Goal: Information Seeking & Learning: Understand process/instructions

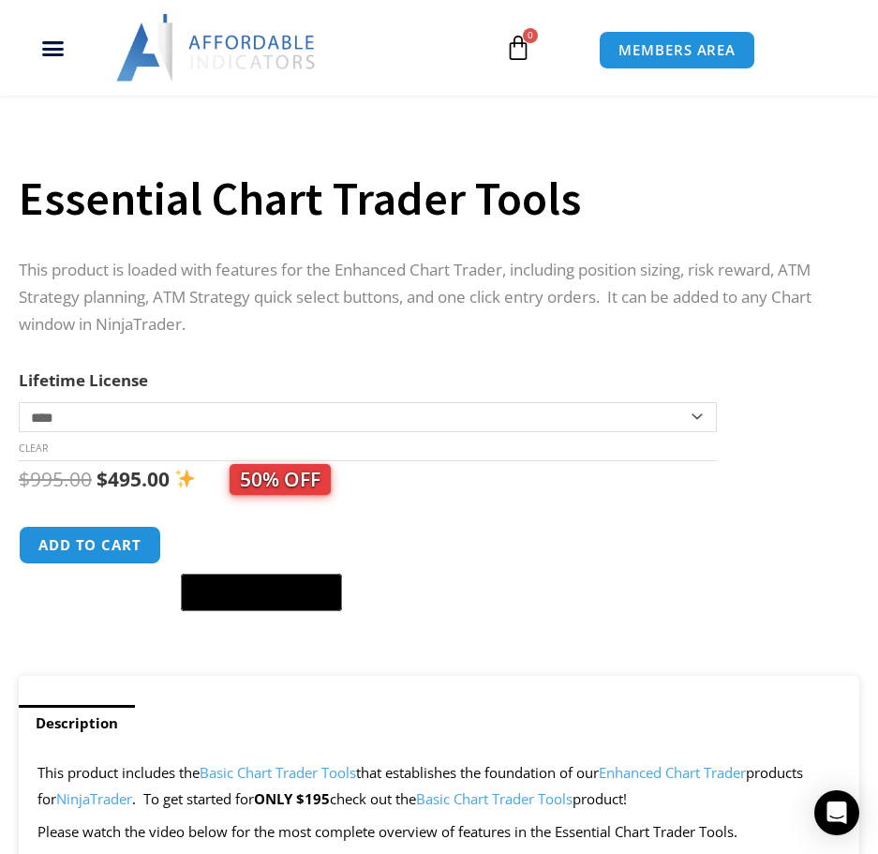
scroll to position [281, 0]
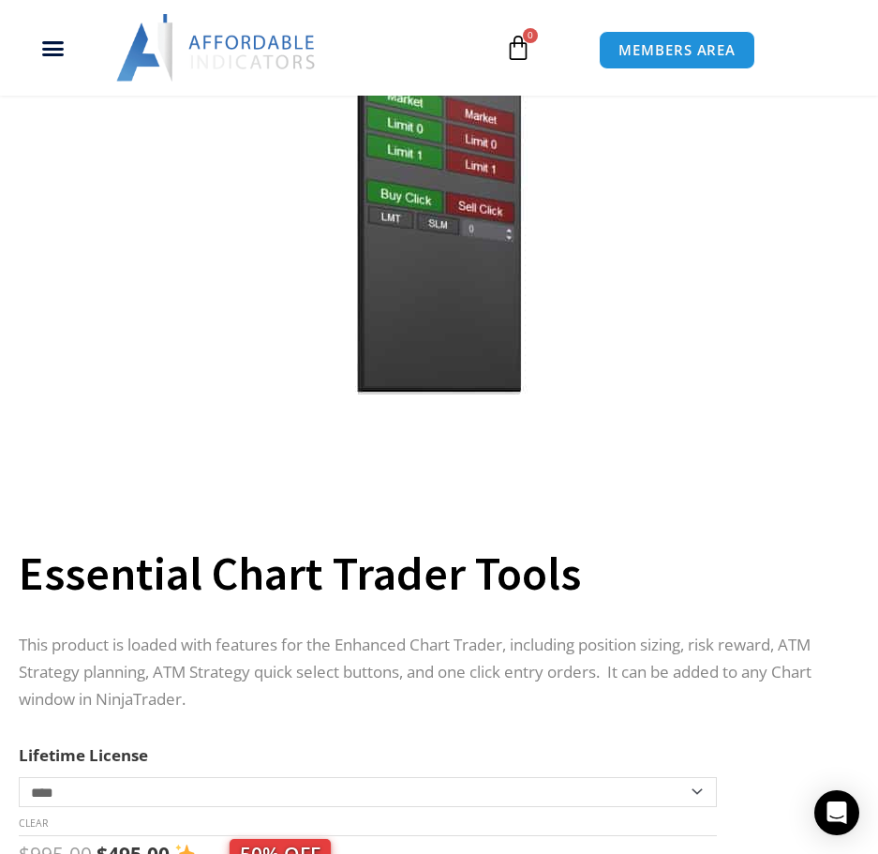
click at [214, 59] on img at bounding box center [217, 47] width 202 height 67
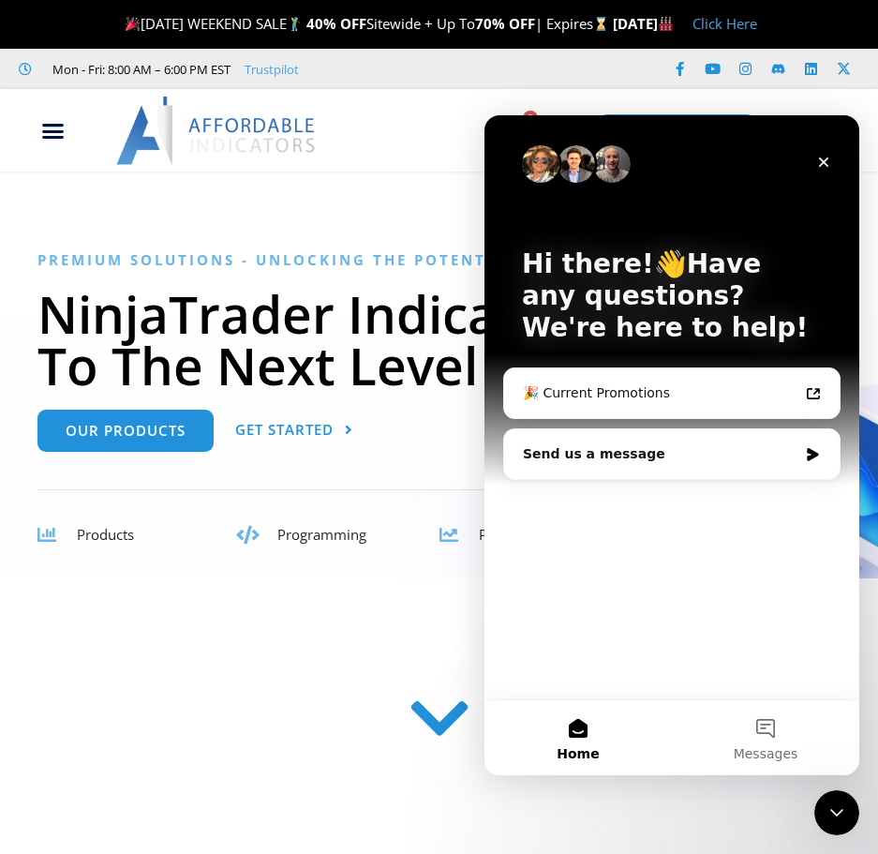
click at [203, 351] on h1 "NinjaTrader Indicators To The Next Level" at bounding box center [438, 339] width 803 height 103
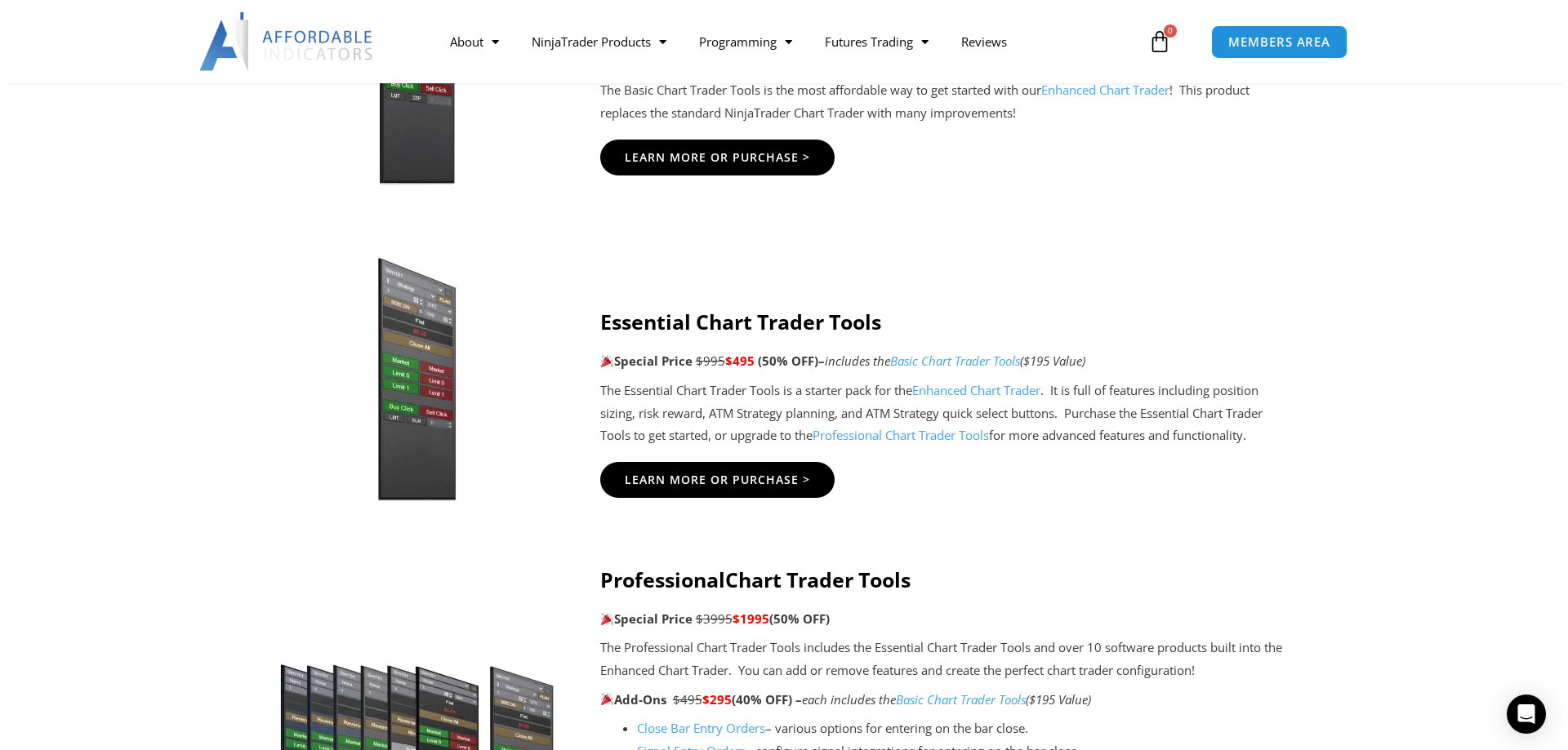
scroll to position [1388, 0]
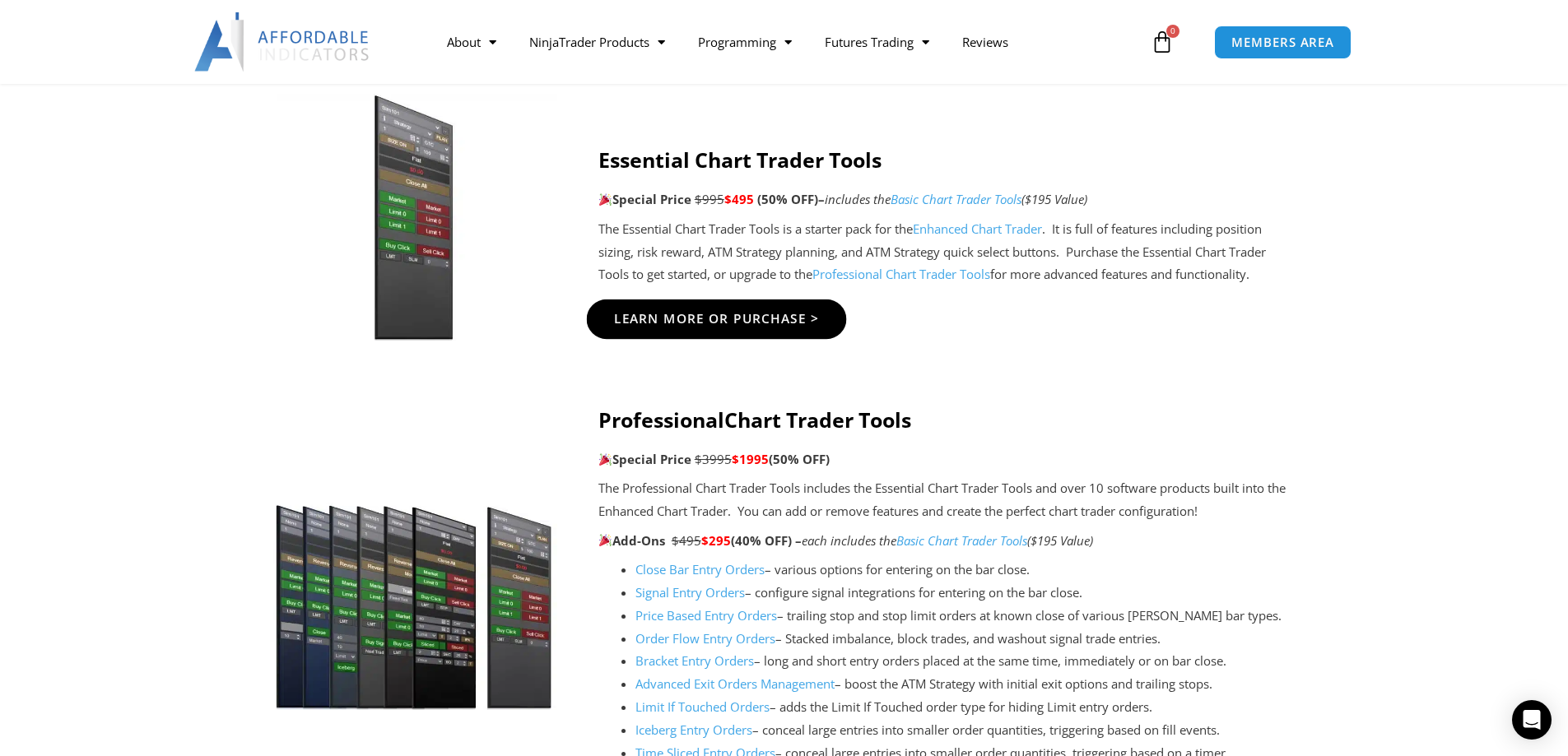
click at [681, 307] on link "Learn More Or Purchase >" at bounding box center [716, 319] width 260 height 40
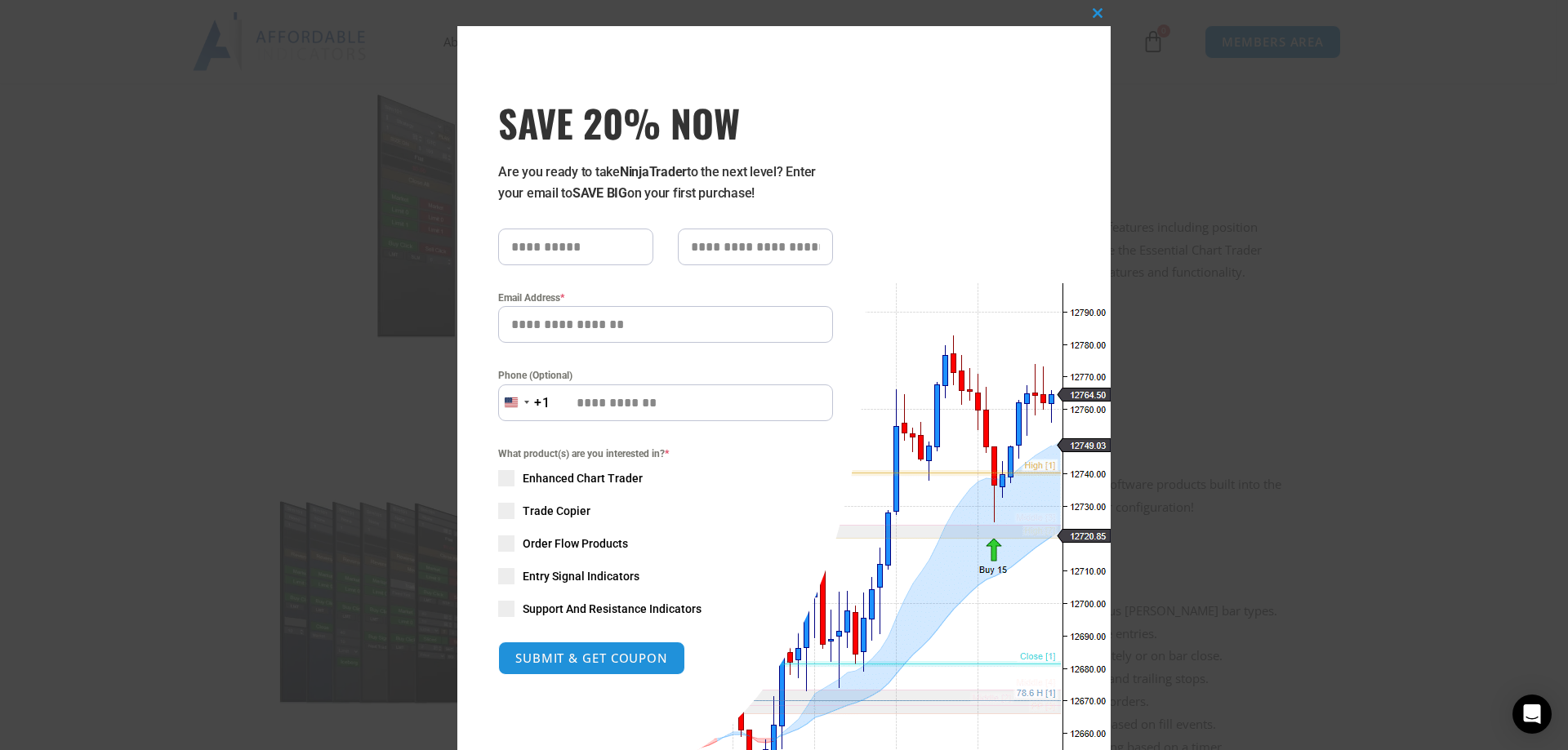
click at [561, 574] on span "Entry Signal Indicators" at bounding box center [581, 576] width 117 height 17
click at [554, 644] on button "SUBMIT & GET COUPON" at bounding box center [591, 659] width 197 height 35
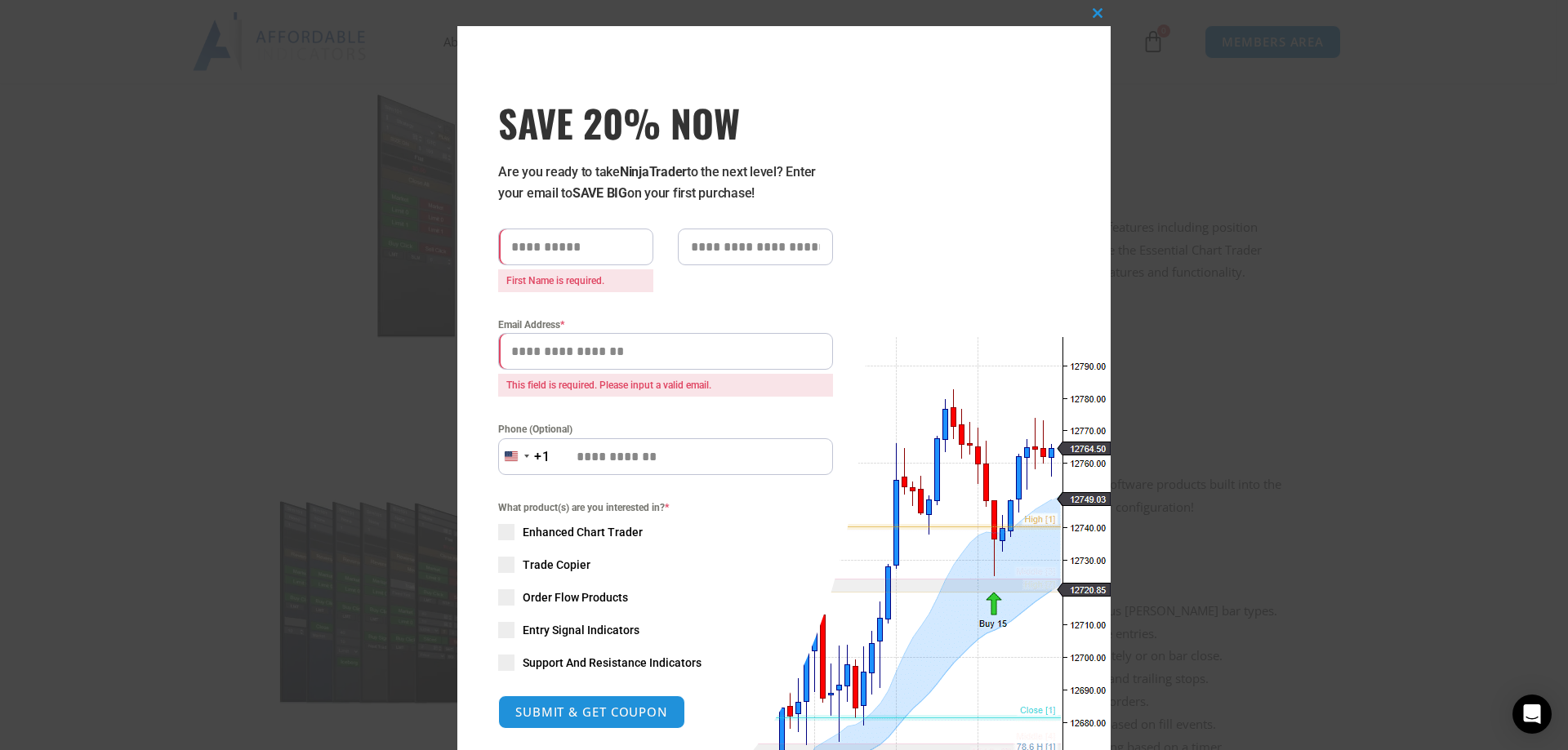
click at [563, 244] on input "text" at bounding box center [576, 247] width 155 height 37
type input "*****"
type input "******"
type input "**********"
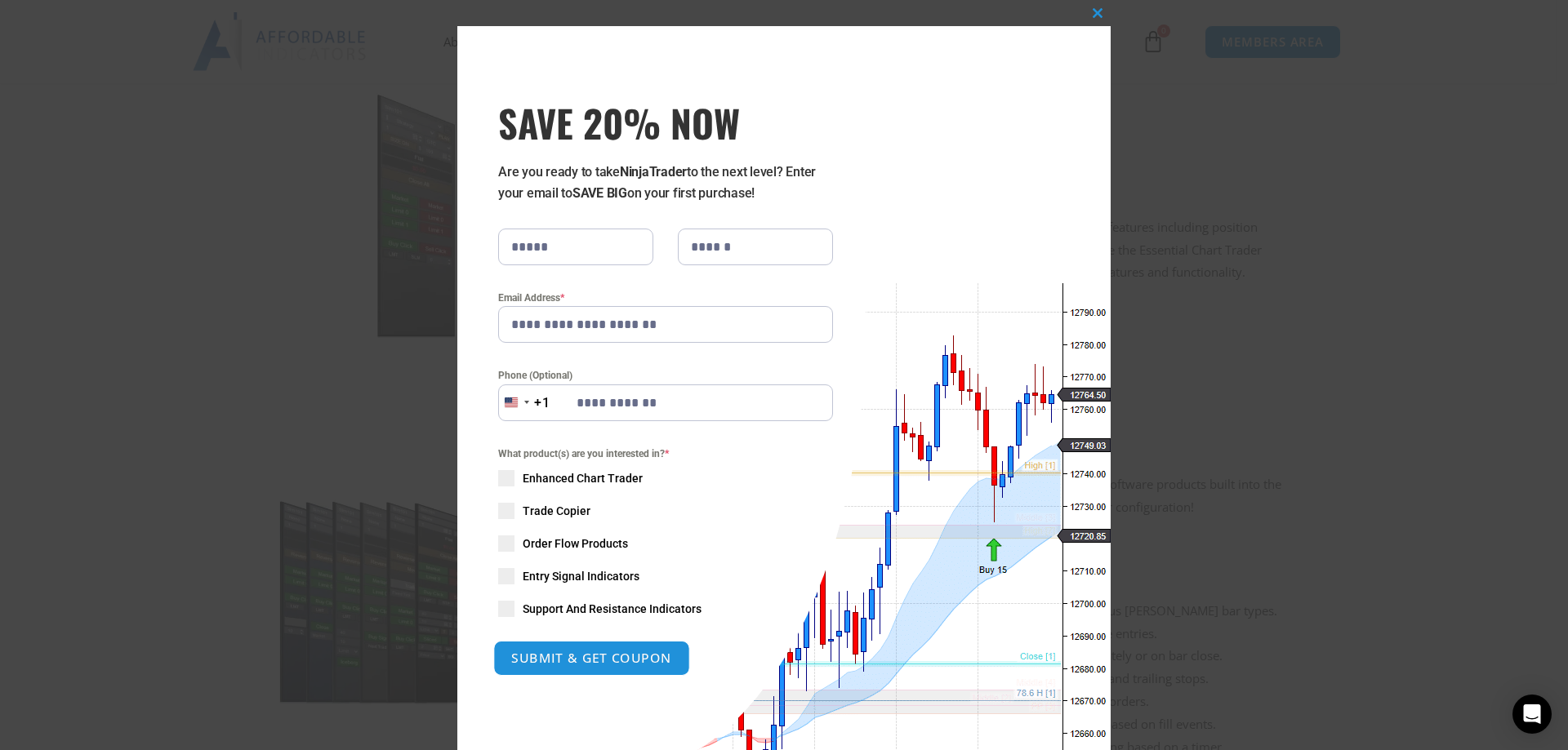
click at [570, 663] on button "SUBMIT & GET COUPON" at bounding box center [591, 659] width 197 height 35
type input "**********"
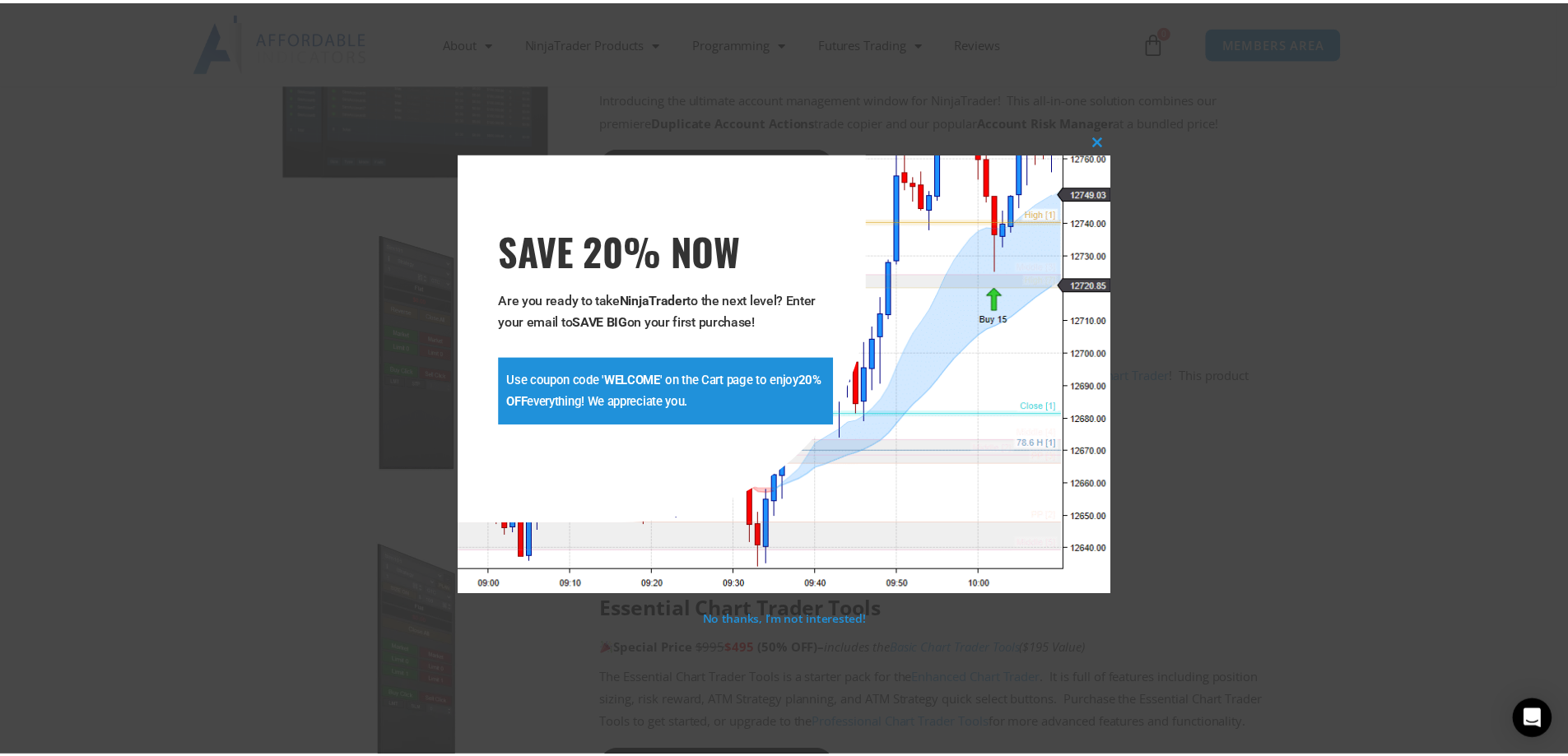
scroll to position [949, 0]
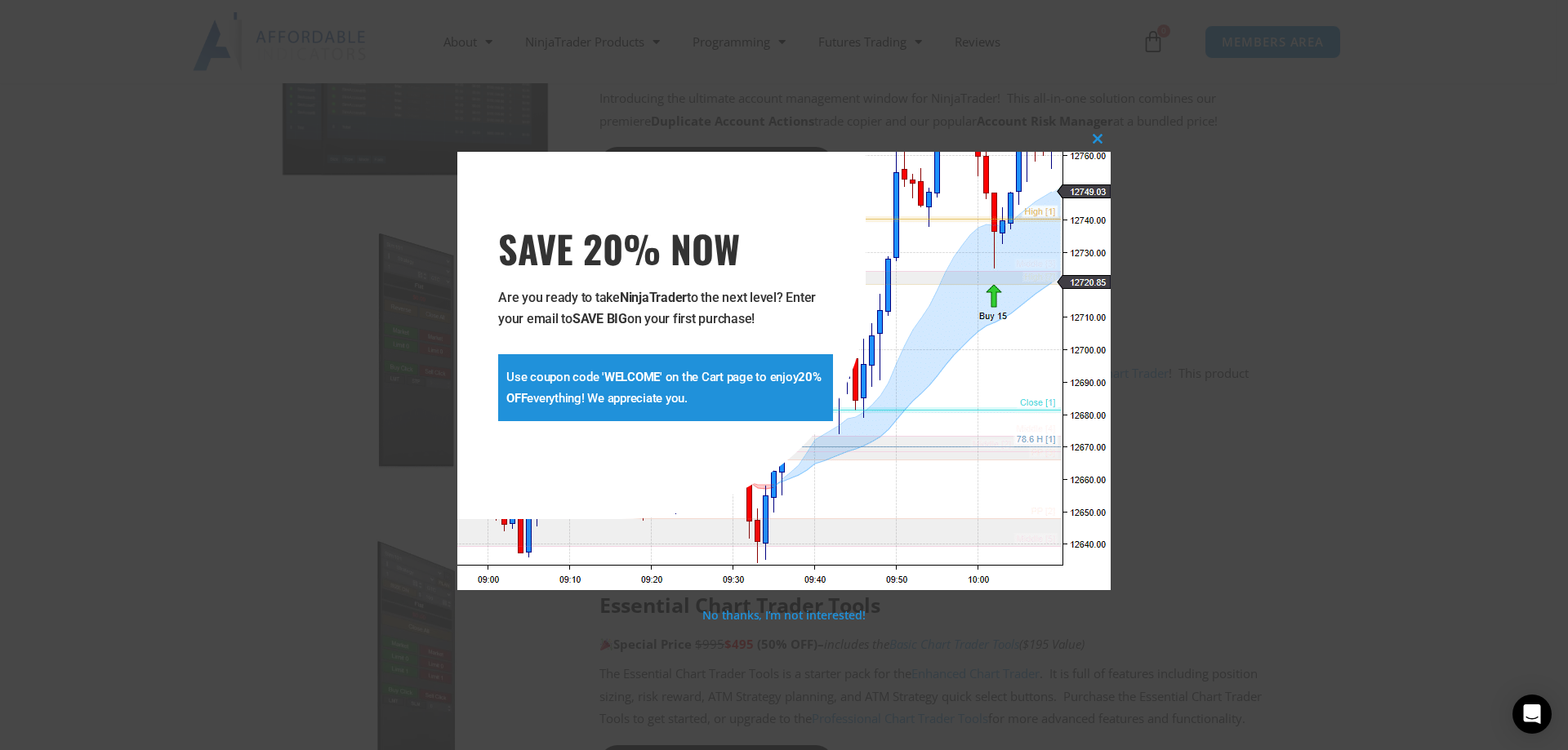
click at [651, 389] on p "Use coupon code ' WELCOME ' on the Cart page to enjoy 20% OFF everything! We ap…" at bounding box center [666, 388] width 319 height 43
click at [642, 620] on p "No thanks, I’m not interested!" at bounding box center [784, 615] width 653 height 18
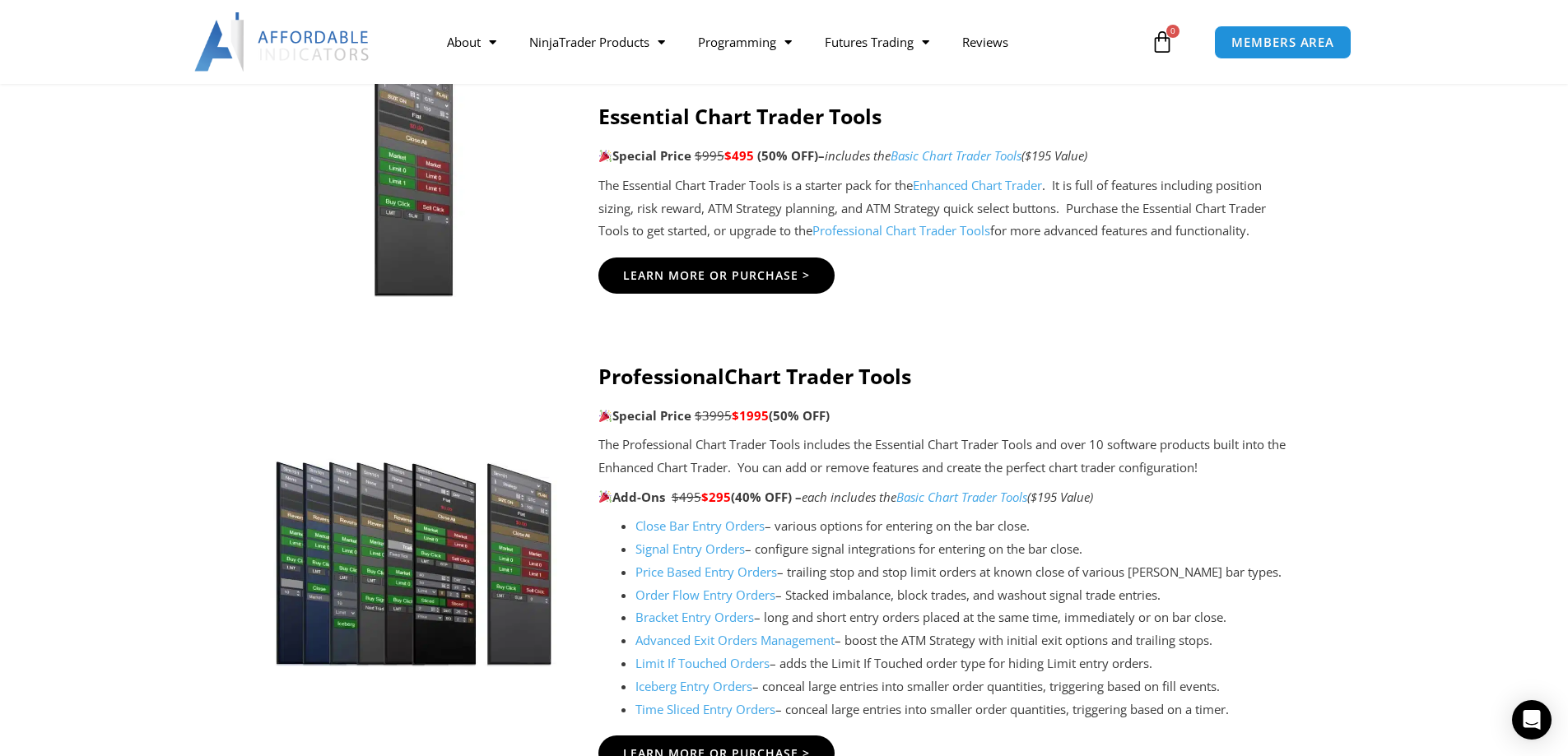
scroll to position [1360, 0]
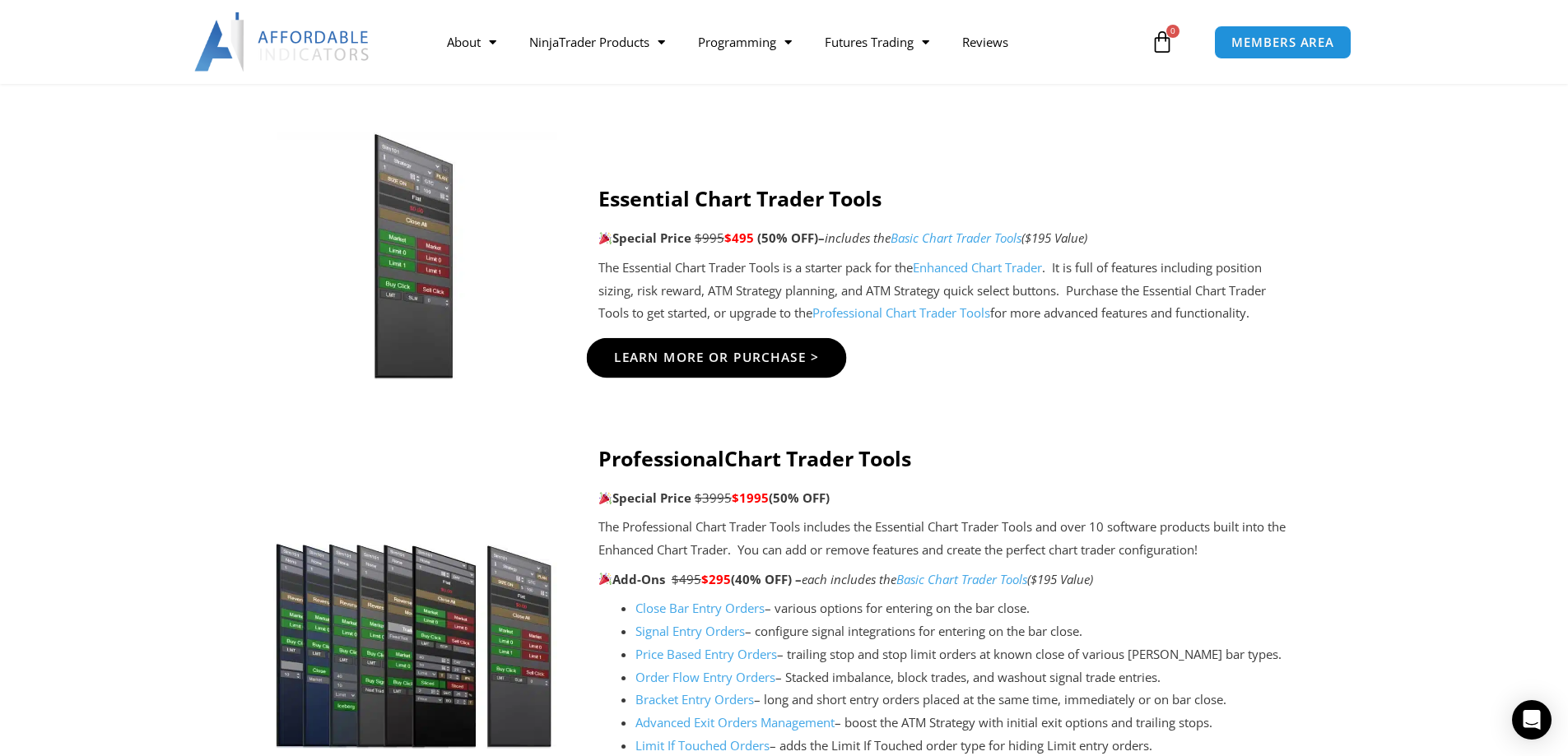
click at [683, 357] on span "Learn More Or Purchase >" at bounding box center [716, 357] width 205 height 12
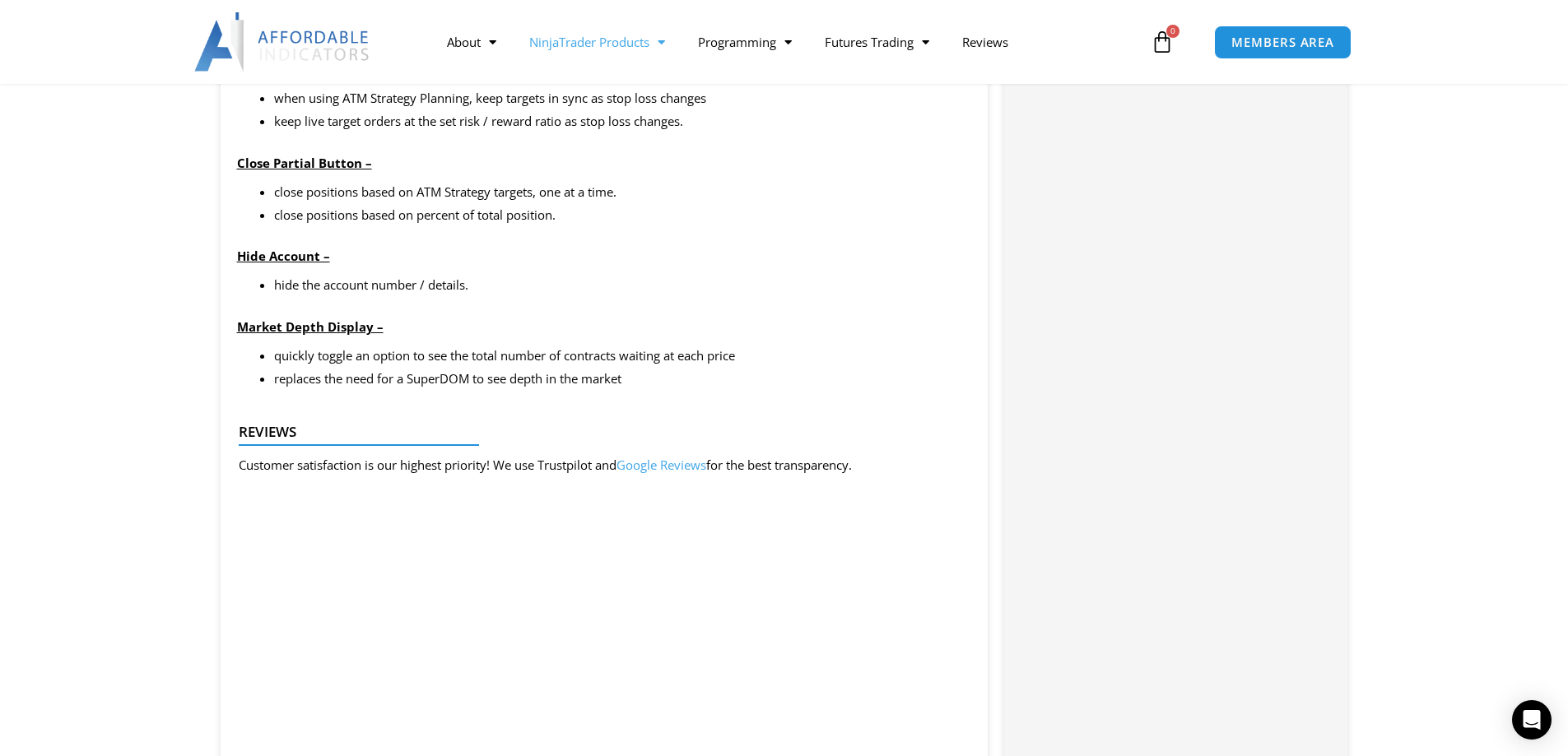
scroll to position [1728, 0]
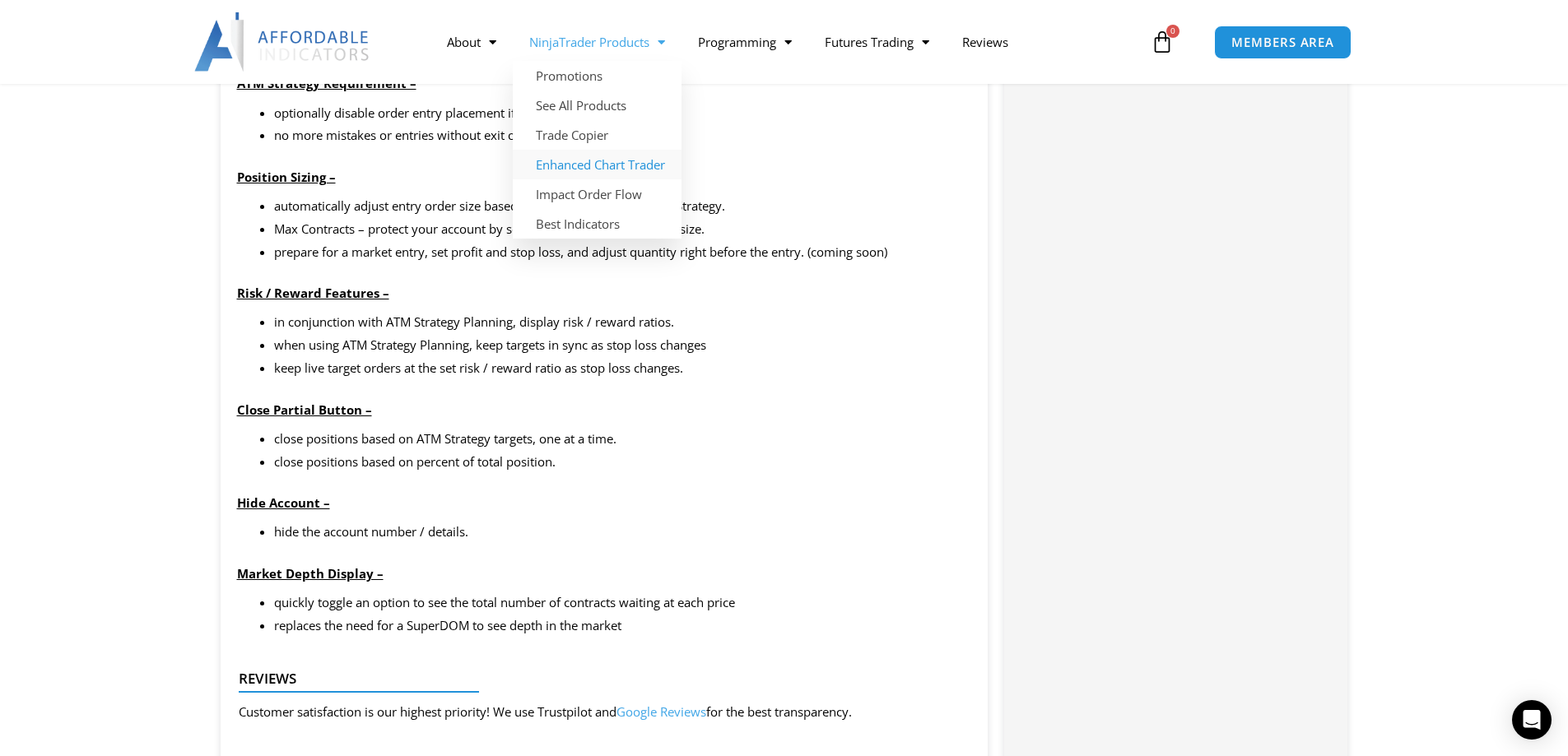
click at [608, 162] on link "Enhanced Chart Trader" at bounding box center [597, 165] width 169 height 30
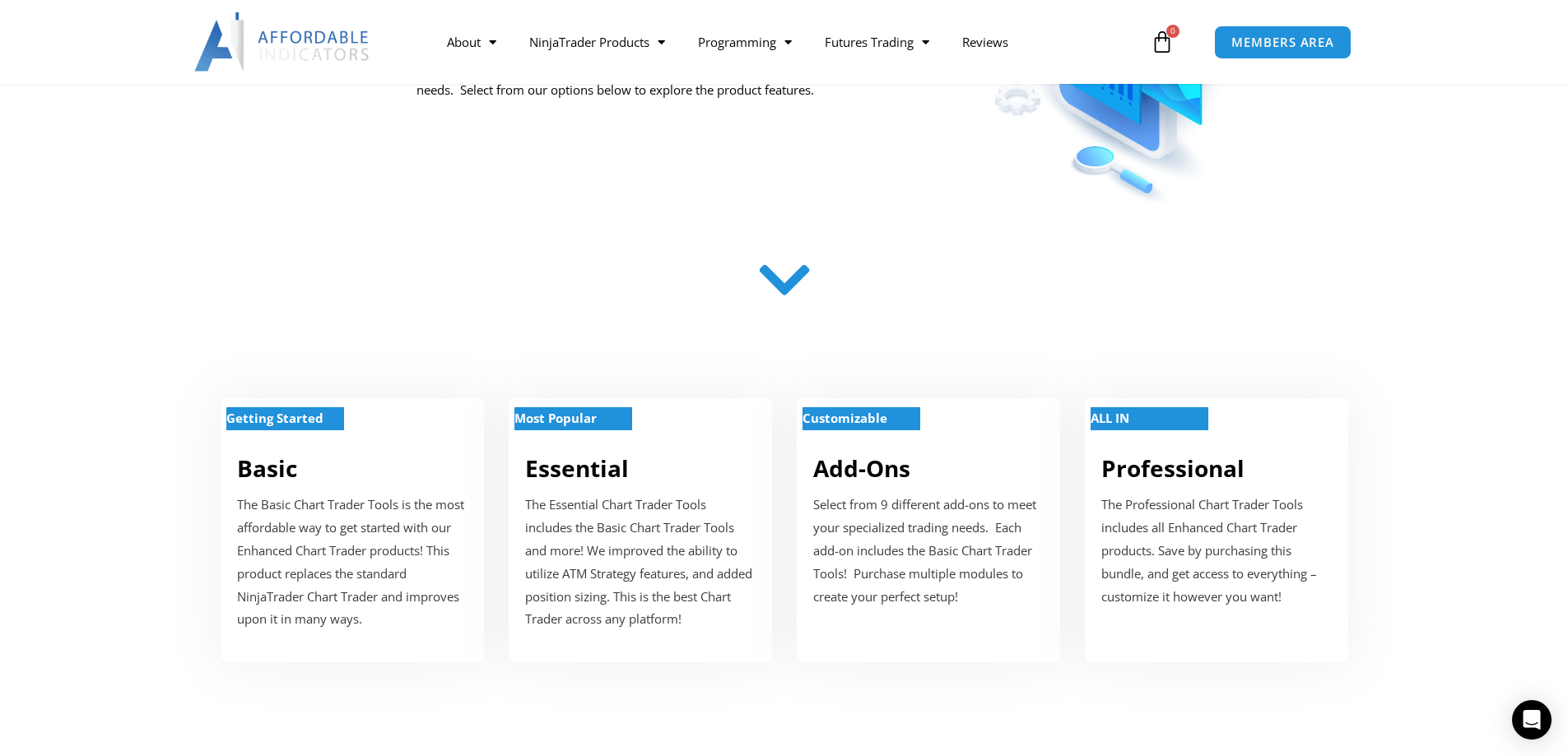
scroll to position [576, 0]
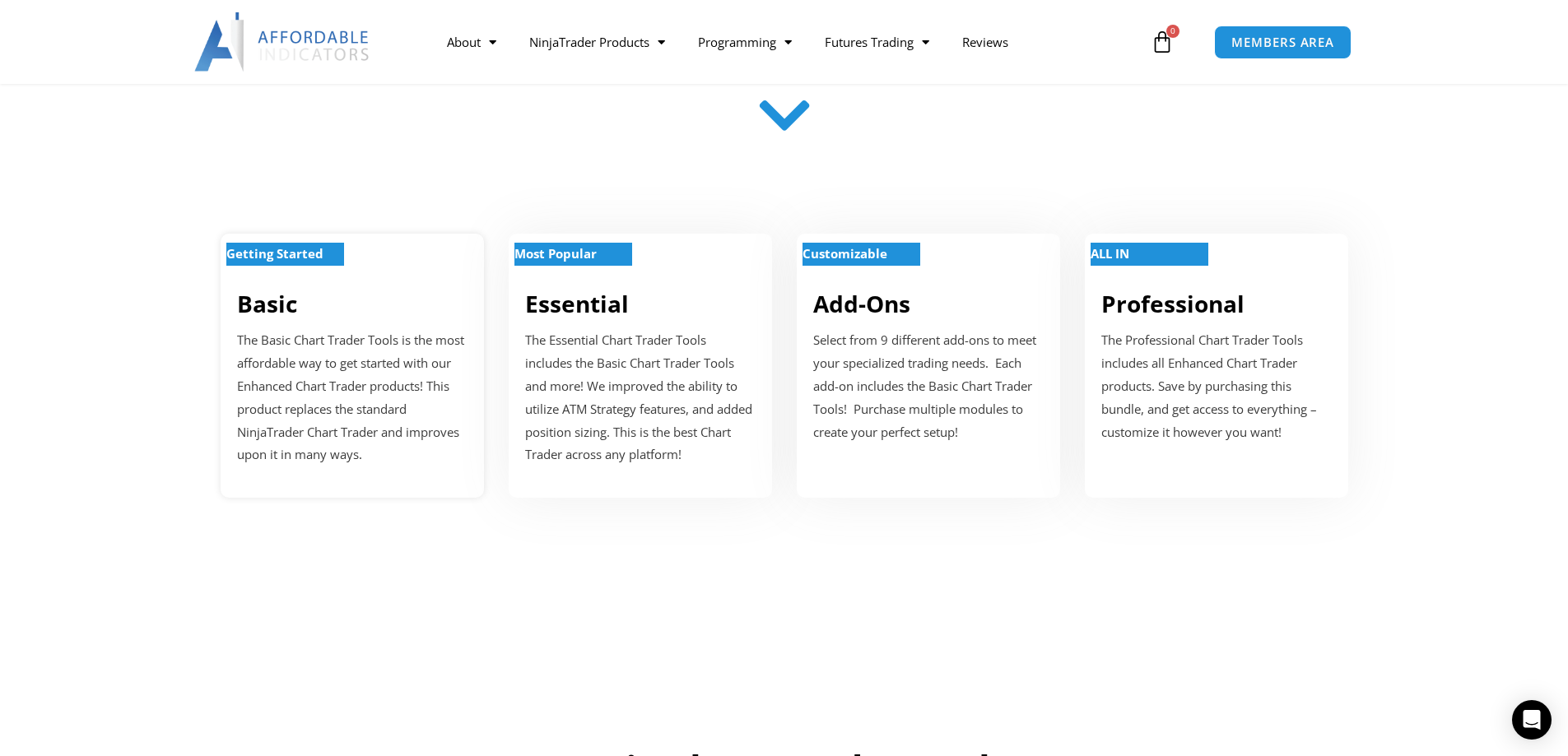
click at [330, 349] on p "The Basic Chart Trader Tools is the most affordable way to get started with our…" at bounding box center [352, 398] width 230 height 138
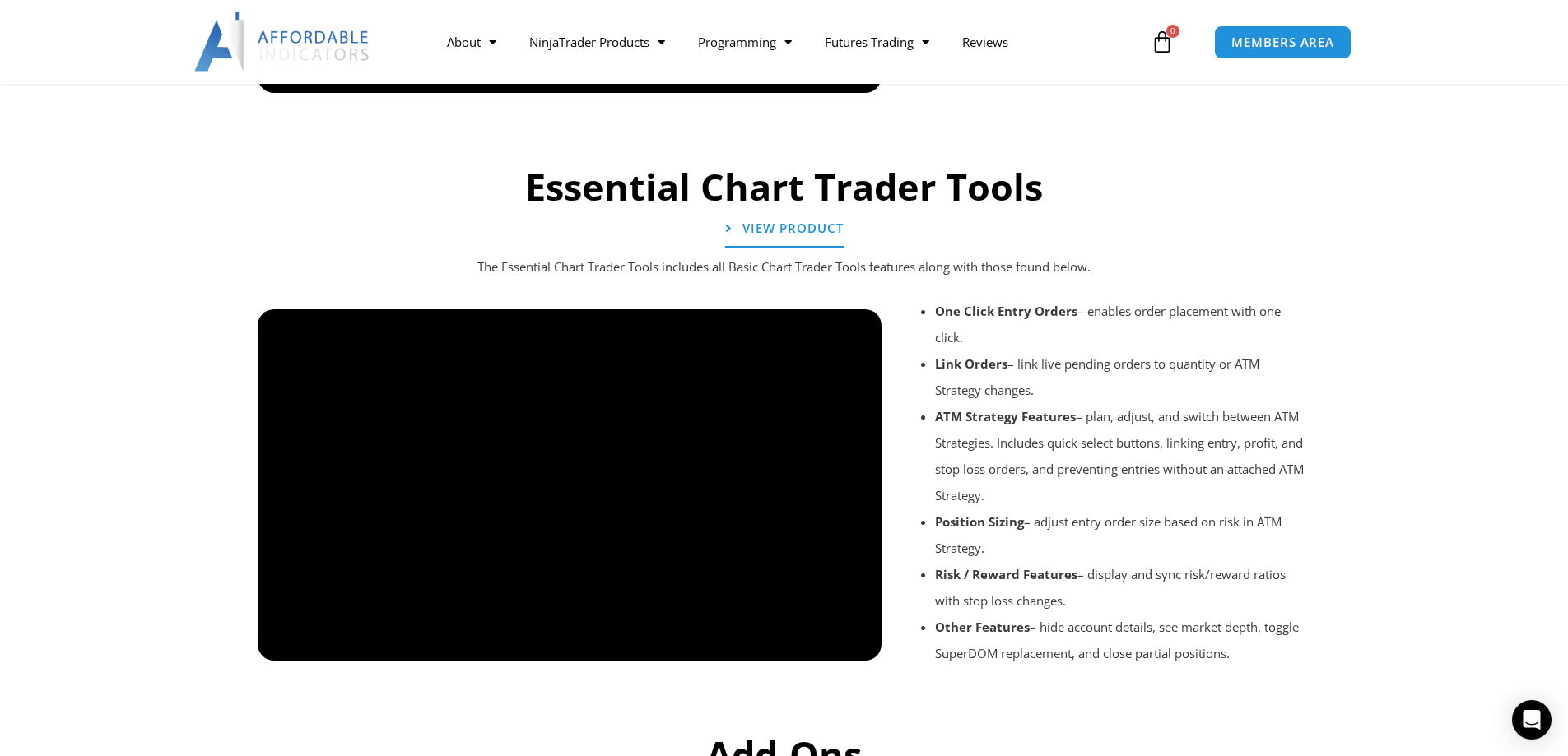
scroll to position [1399, 0]
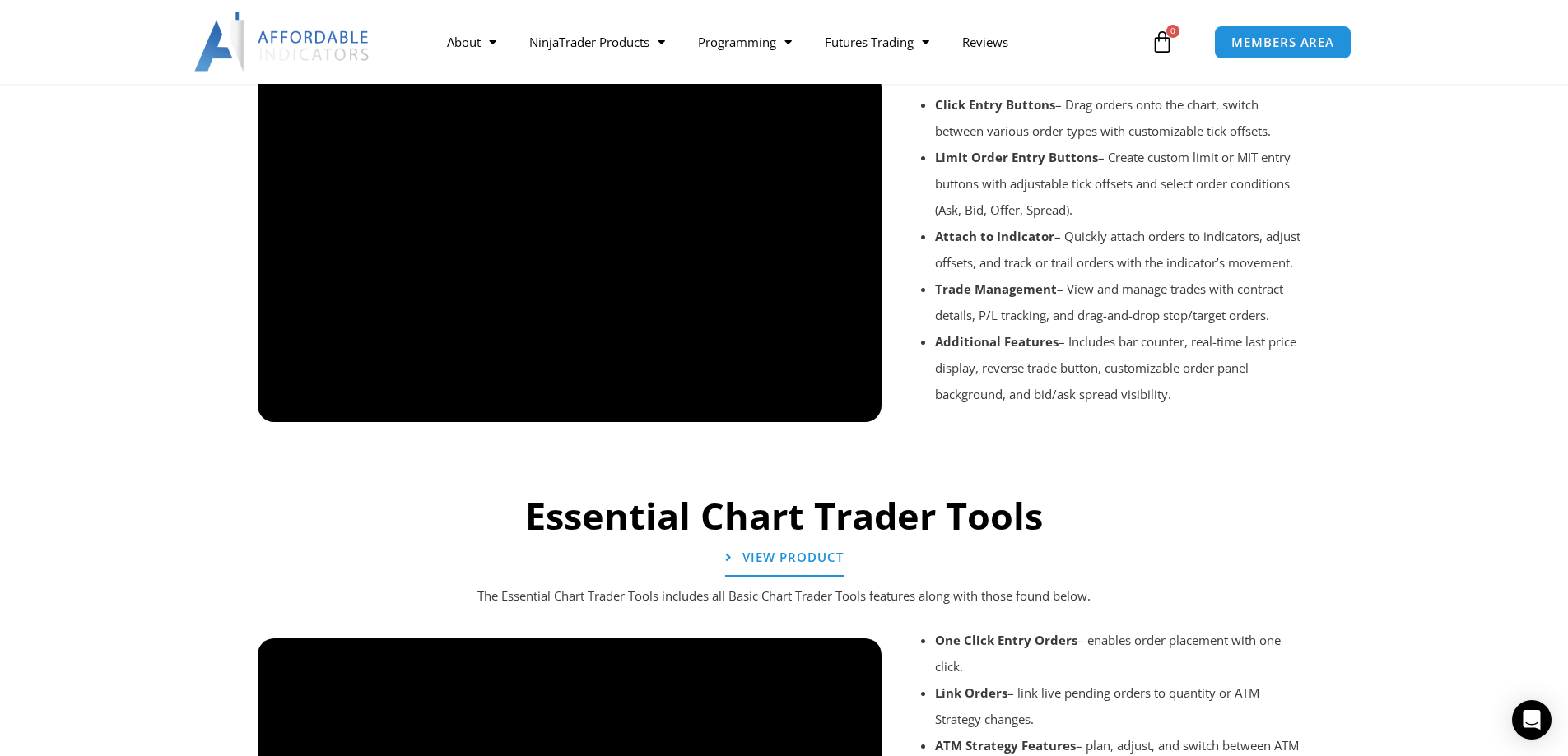
click at [860, 407] on div at bounding box center [784, 444] width 1070 height 78
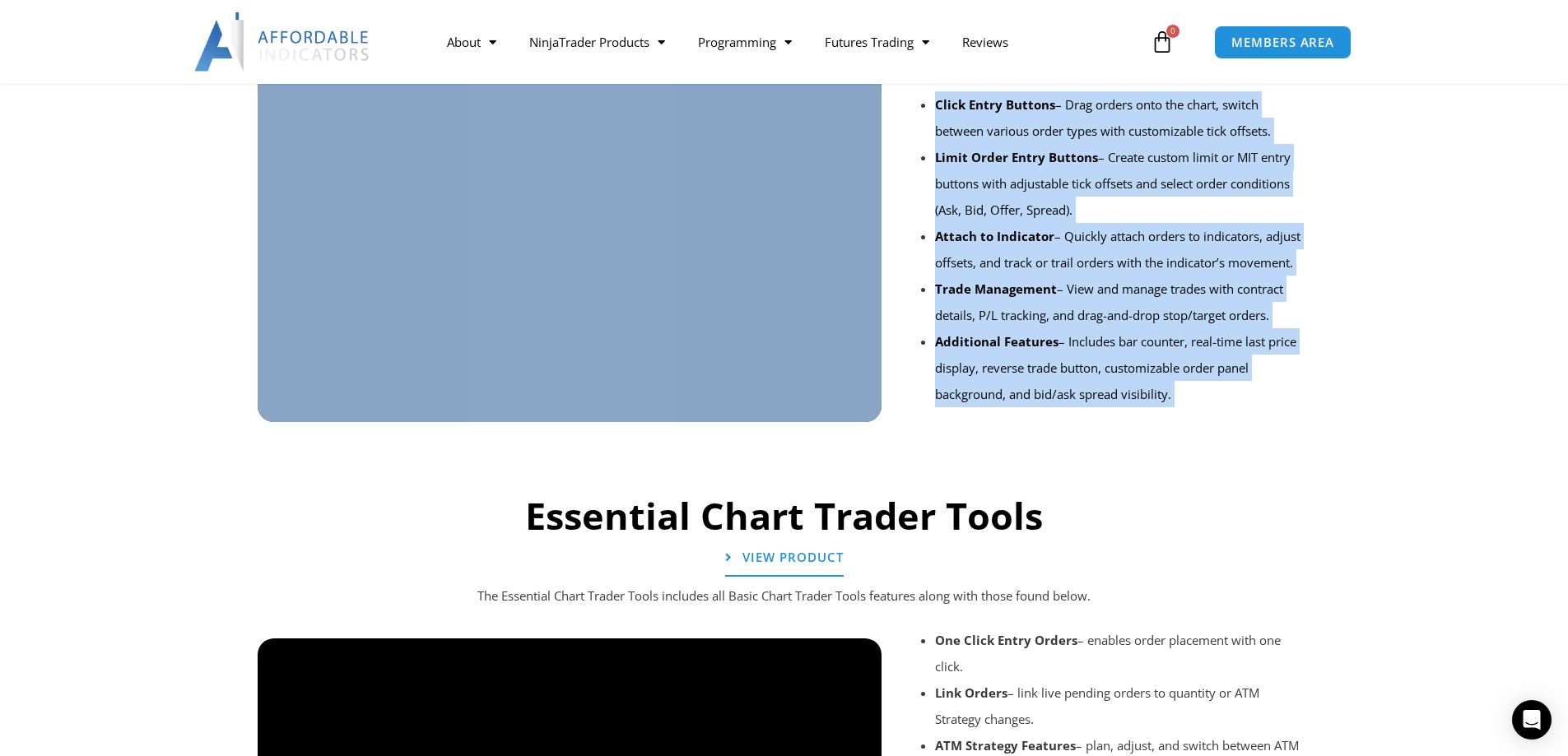
click at [49, 329] on section "Basic Chart Trader Tools View Product All Enhanced Chart Trader products includ…" at bounding box center [784, 174] width 1568 height 620
drag, startPoint x: 760, startPoint y: 439, endPoint x: 680, endPoint y: 431, distance: 80.4
click at [758, 440] on div at bounding box center [784, 444] width 1070 height 78
click at [1300, 264] on li "Attach to Indicator – Quickly attach orders to indicators, adjust offsets, and …" at bounding box center [1122, 249] width 374 height 53
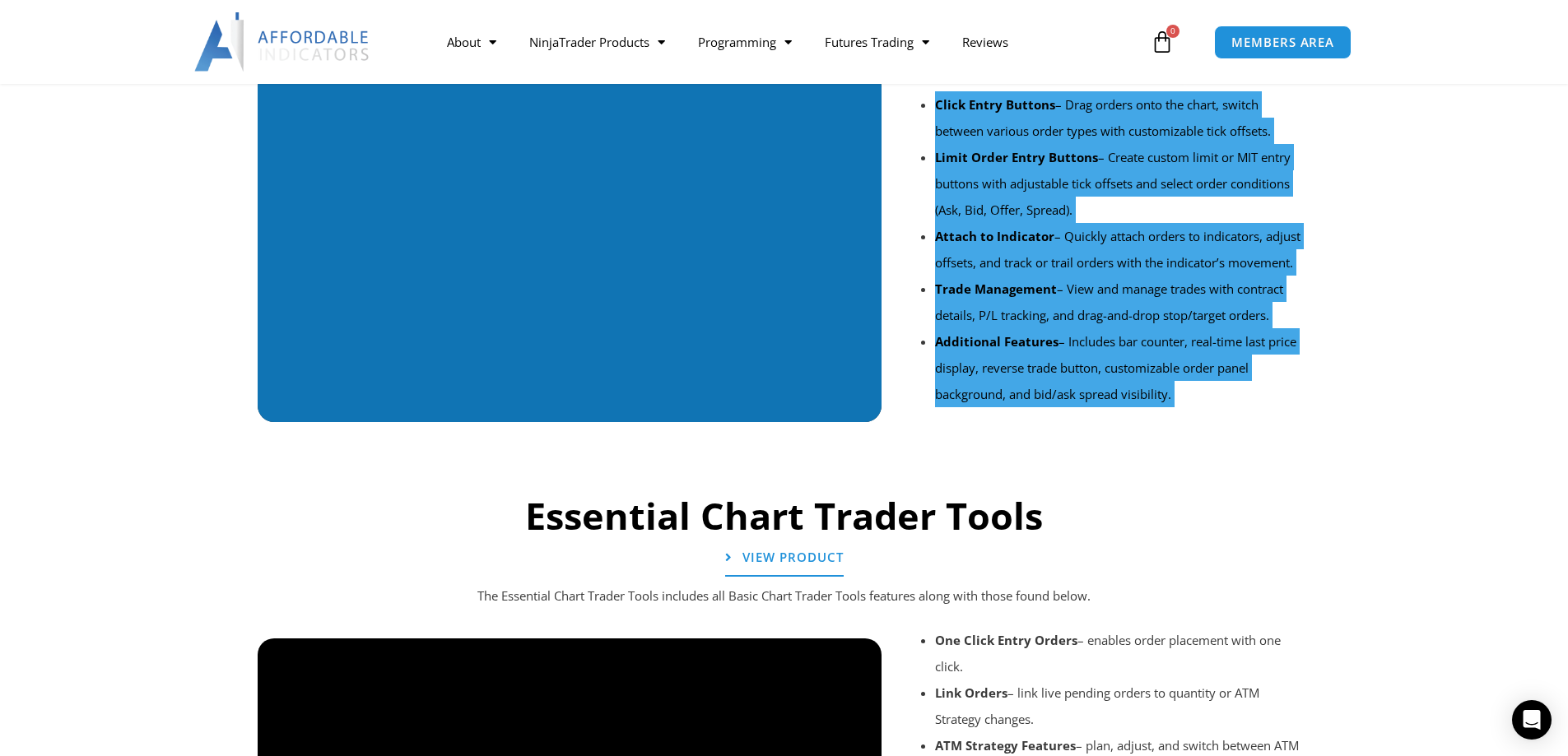
scroll to position [1152, 0]
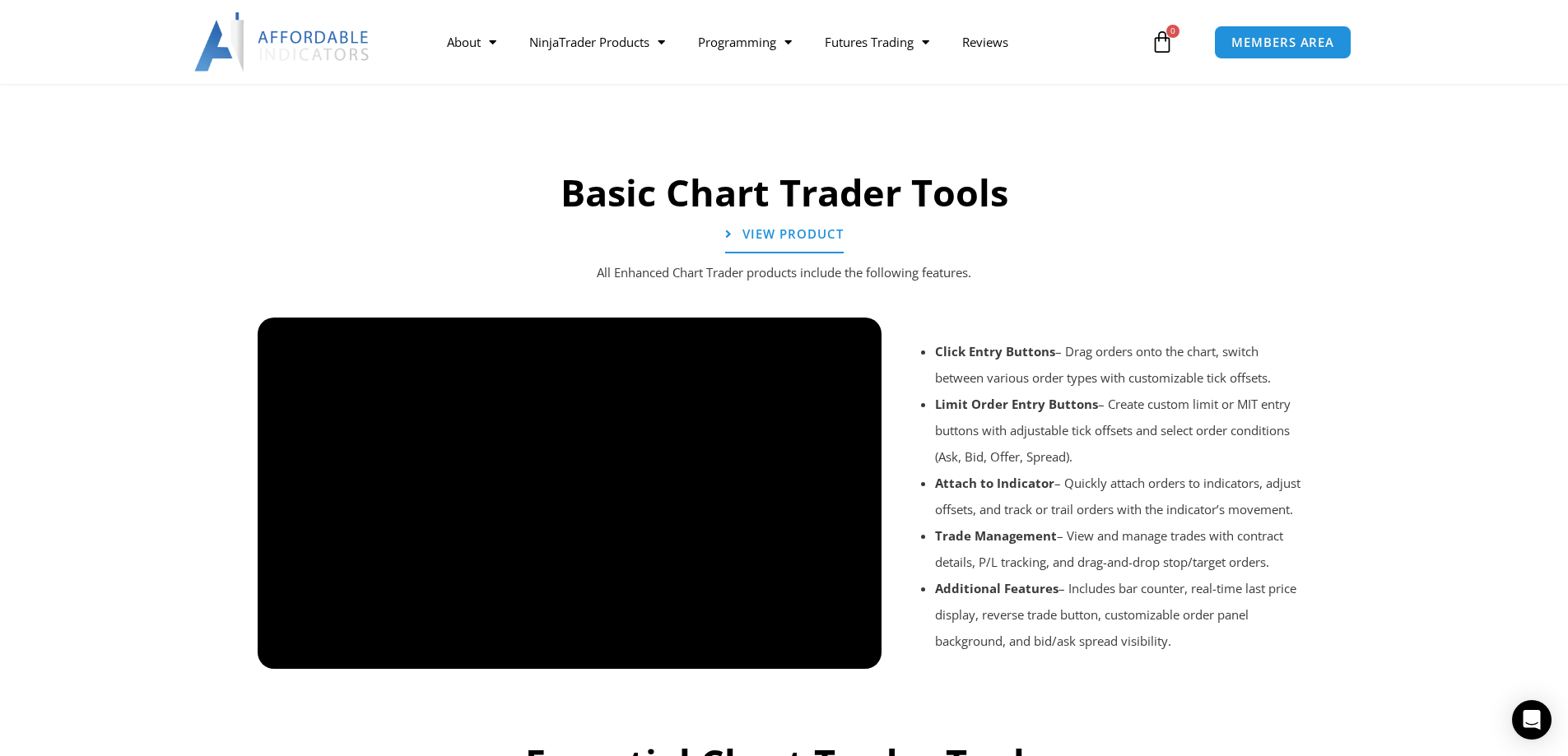
drag, startPoint x: 298, startPoint y: 138, endPoint x: 354, endPoint y: 251, distance: 126.1
click at [302, 140] on div at bounding box center [784, 121] width 1070 height 78
click at [283, 655] on div at bounding box center [784, 691] width 1070 height 78
click at [284, 655] on div at bounding box center [784, 691] width 1070 height 78
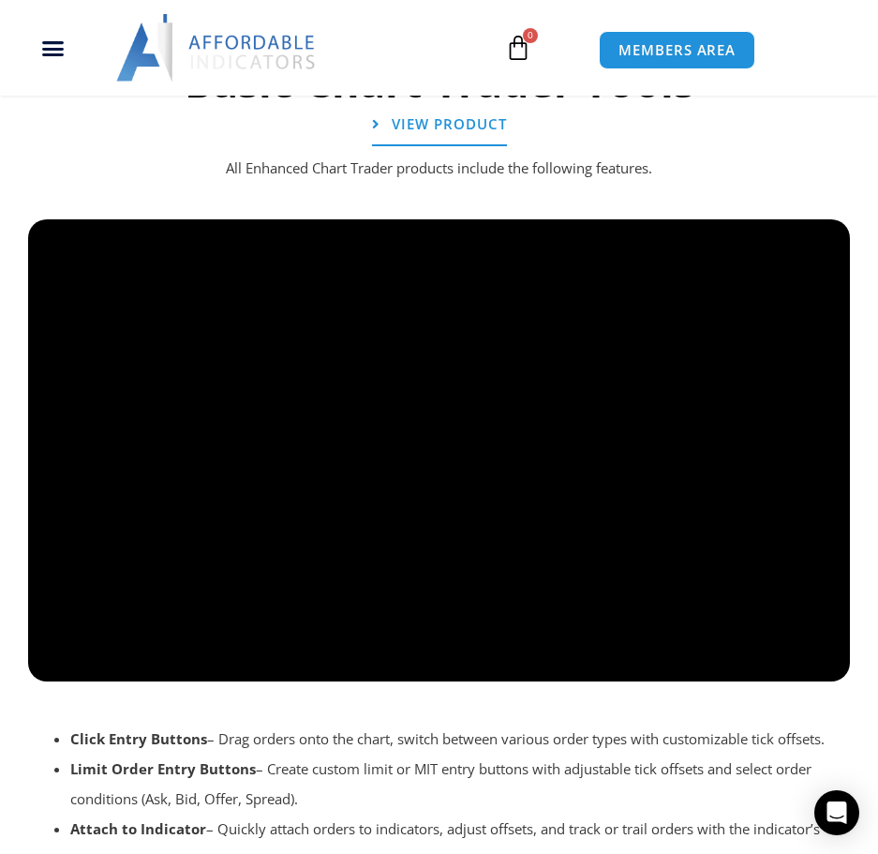
scroll to position [2059, 0]
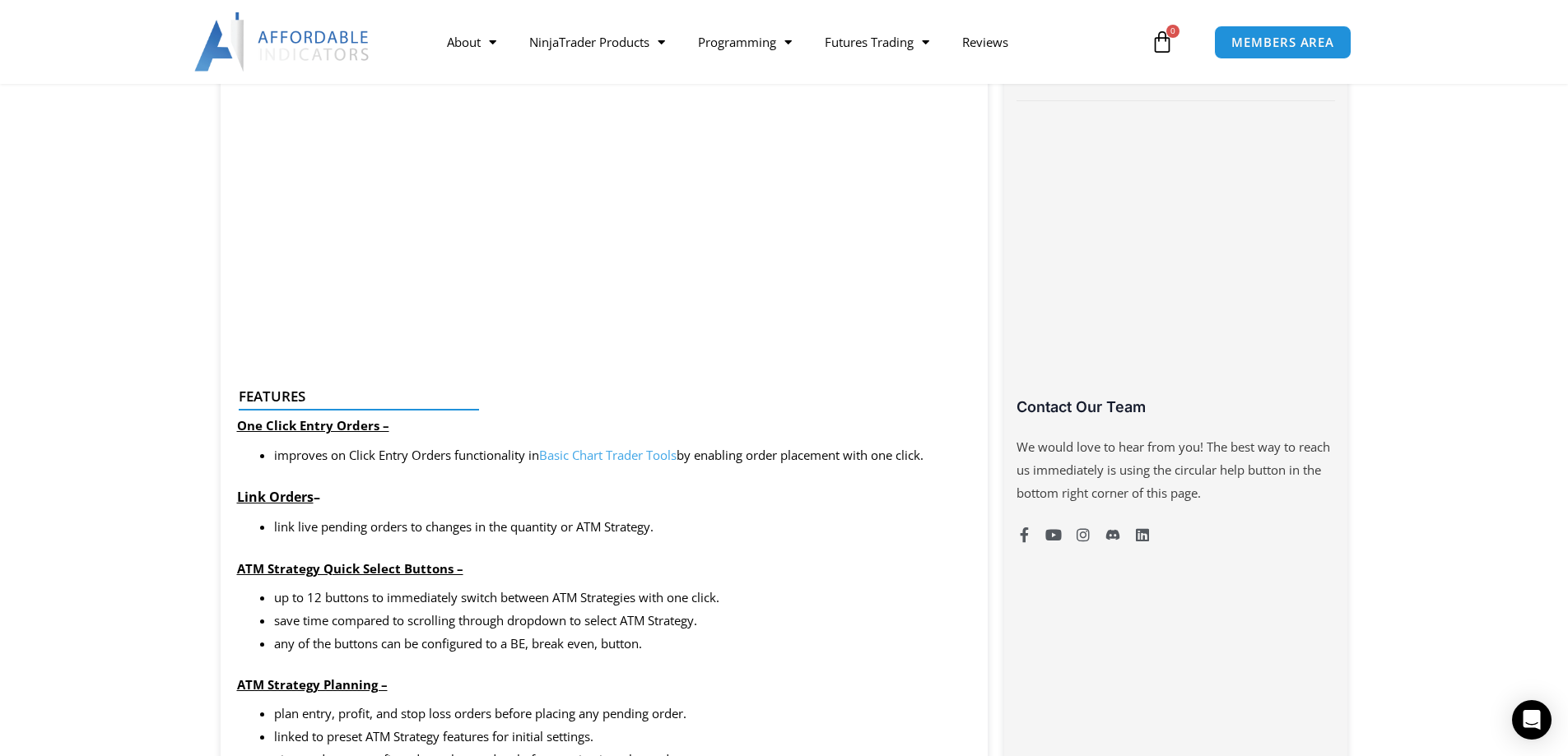
scroll to position [659, 0]
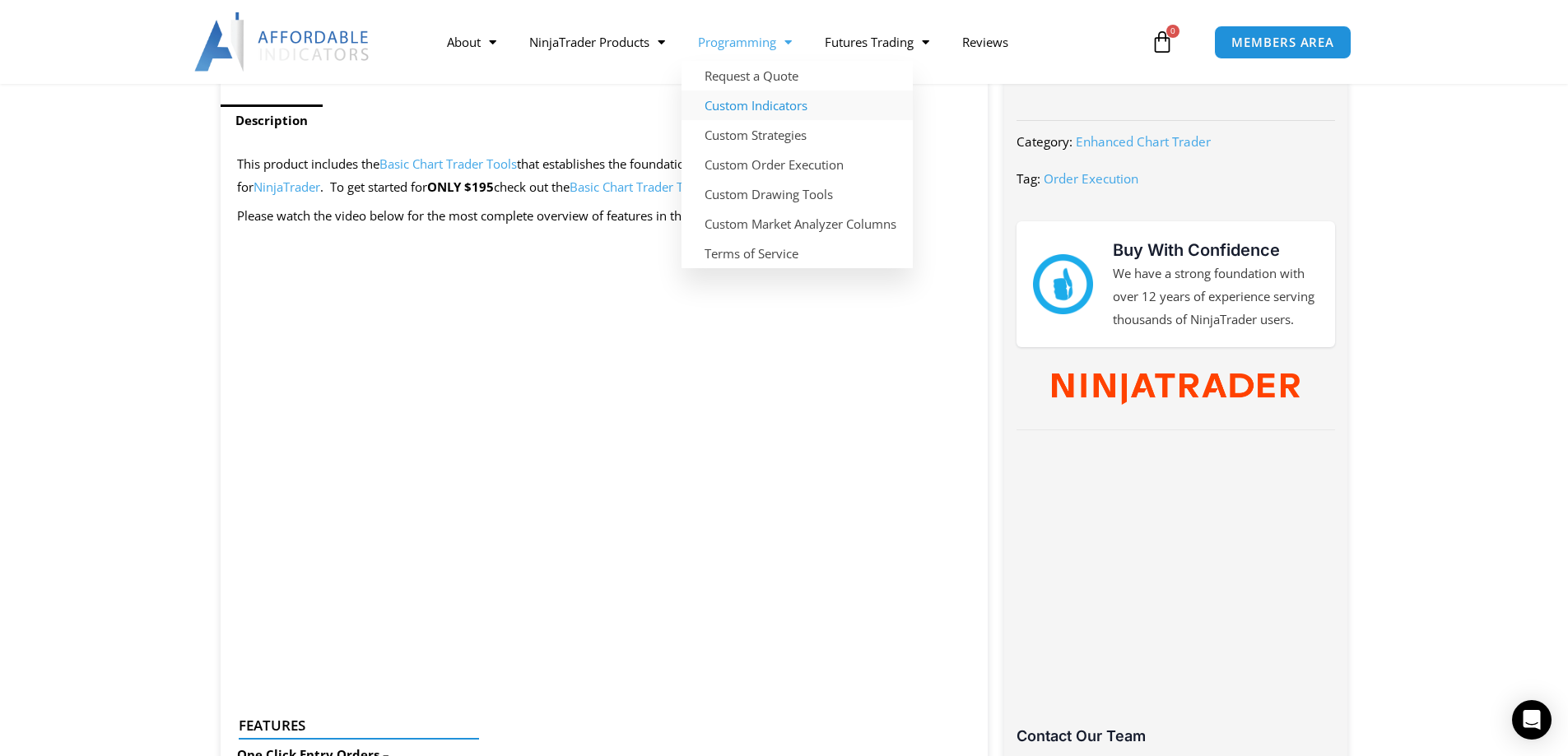
click at [763, 111] on link "Custom Indicators" at bounding box center [796, 105] width 231 height 30
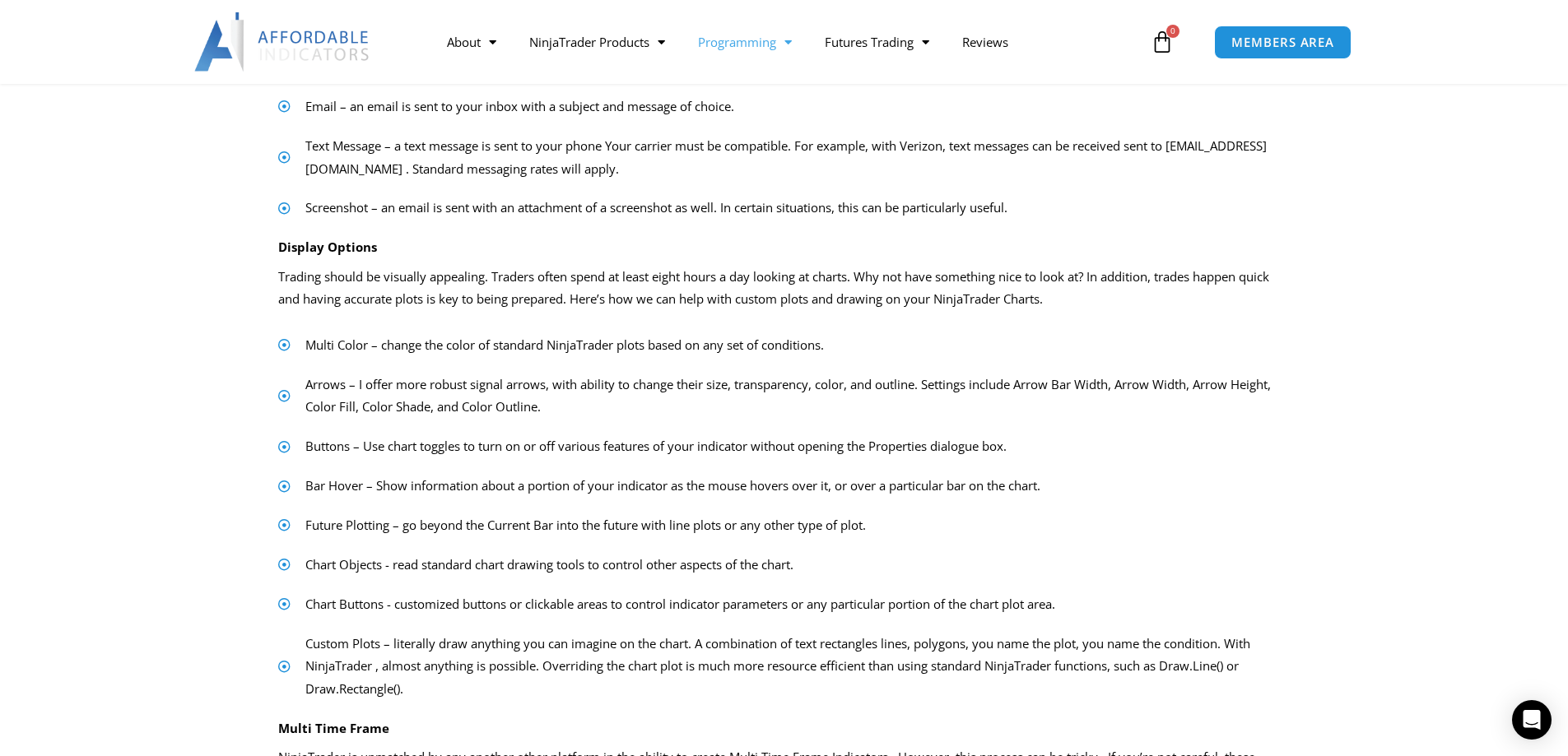
scroll to position [422, 0]
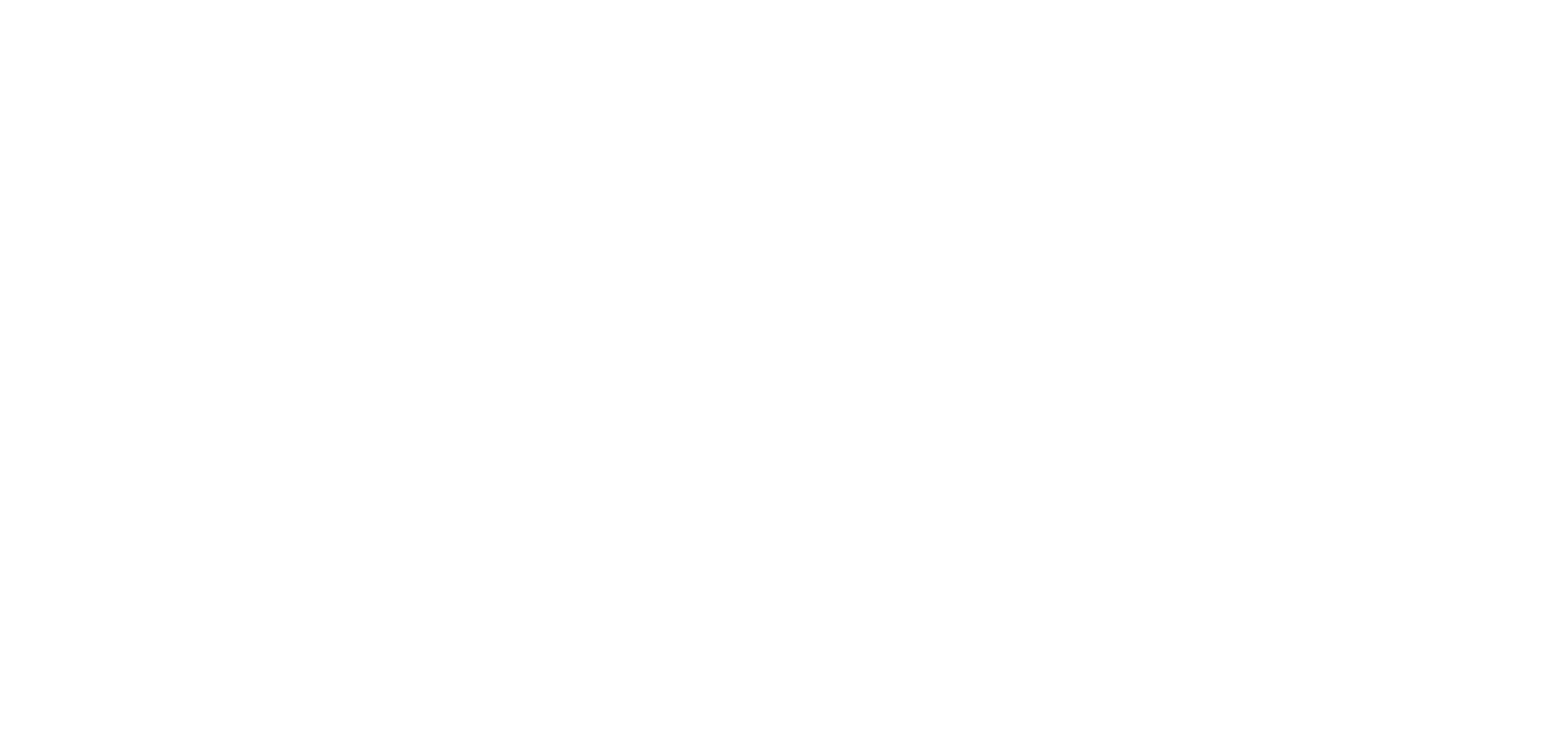
scroll to position [659, 0]
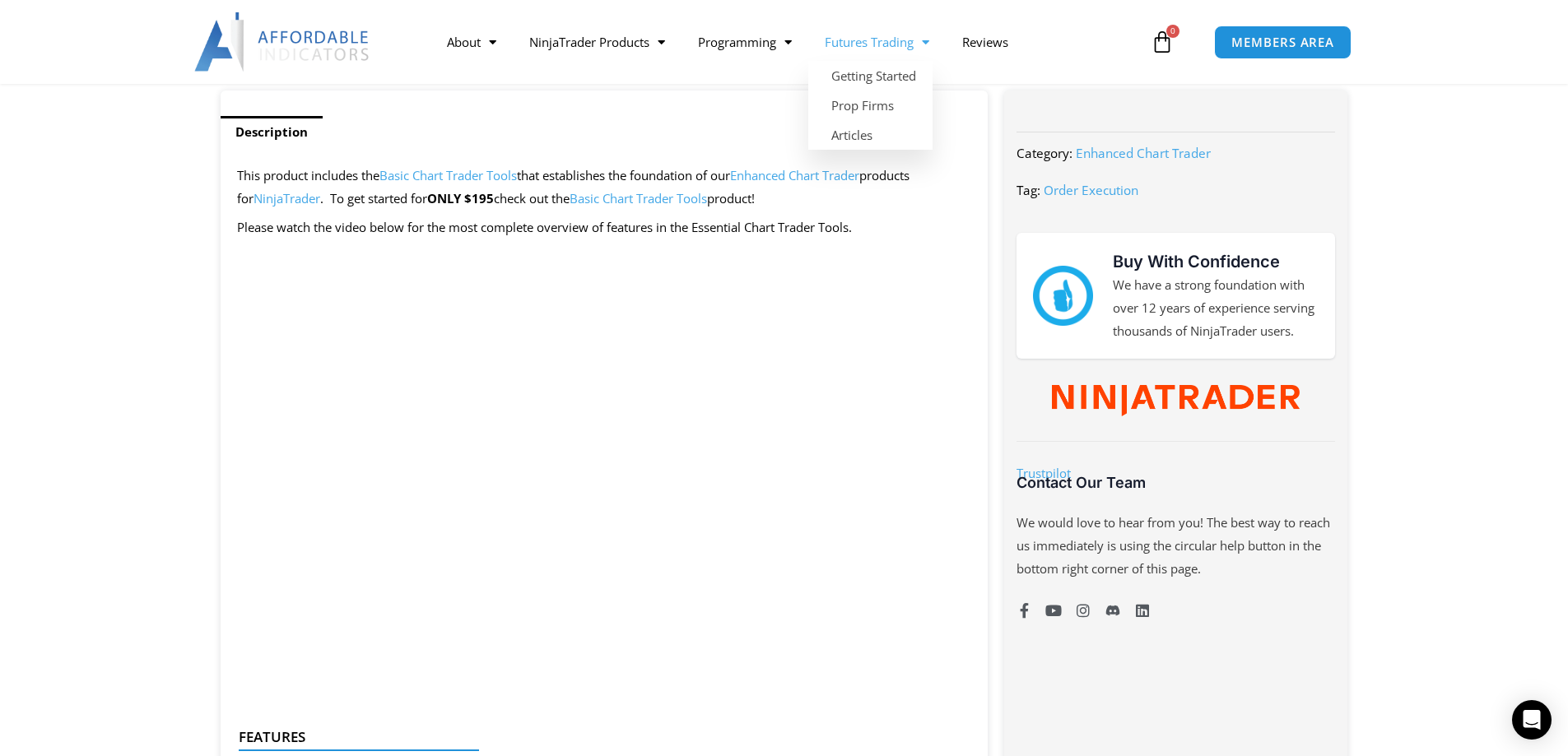
click at [846, 44] on link "Futures Trading" at bounding box center [876, 41] width 138 height 38
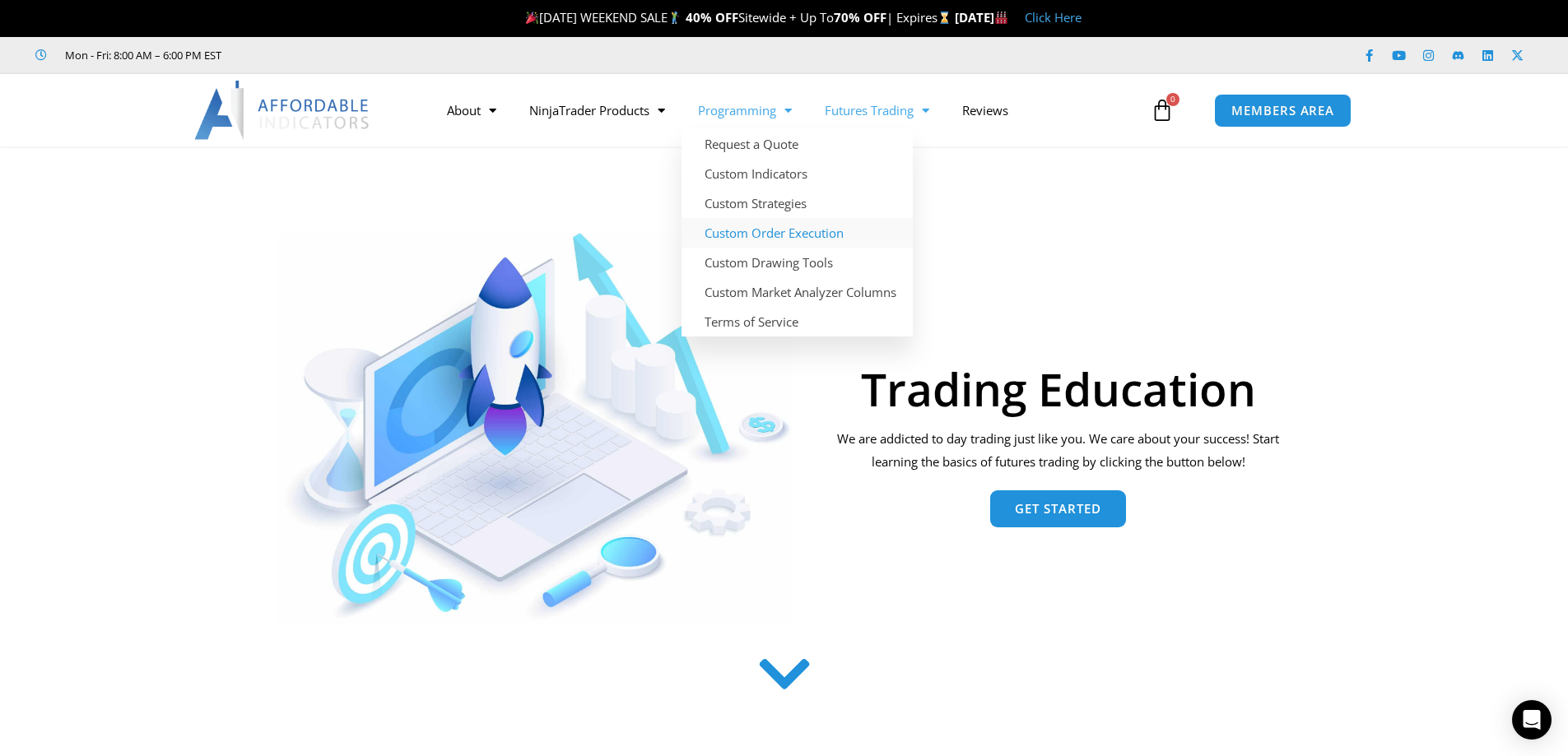
click at [755, 233] on link "Custom Order Execution" at bounding box center [796, 233] width 231 height 30
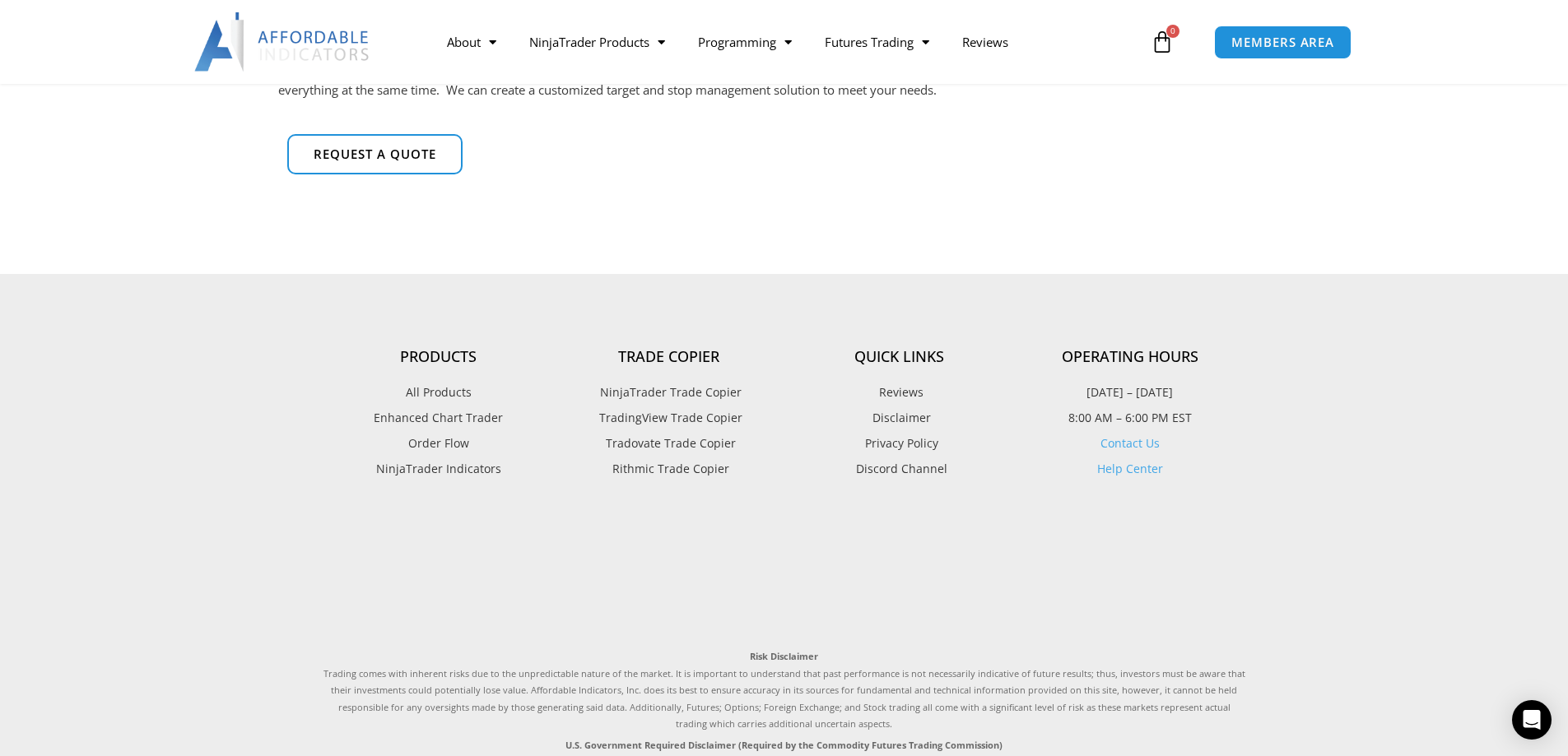
scroll to position [247, 0]
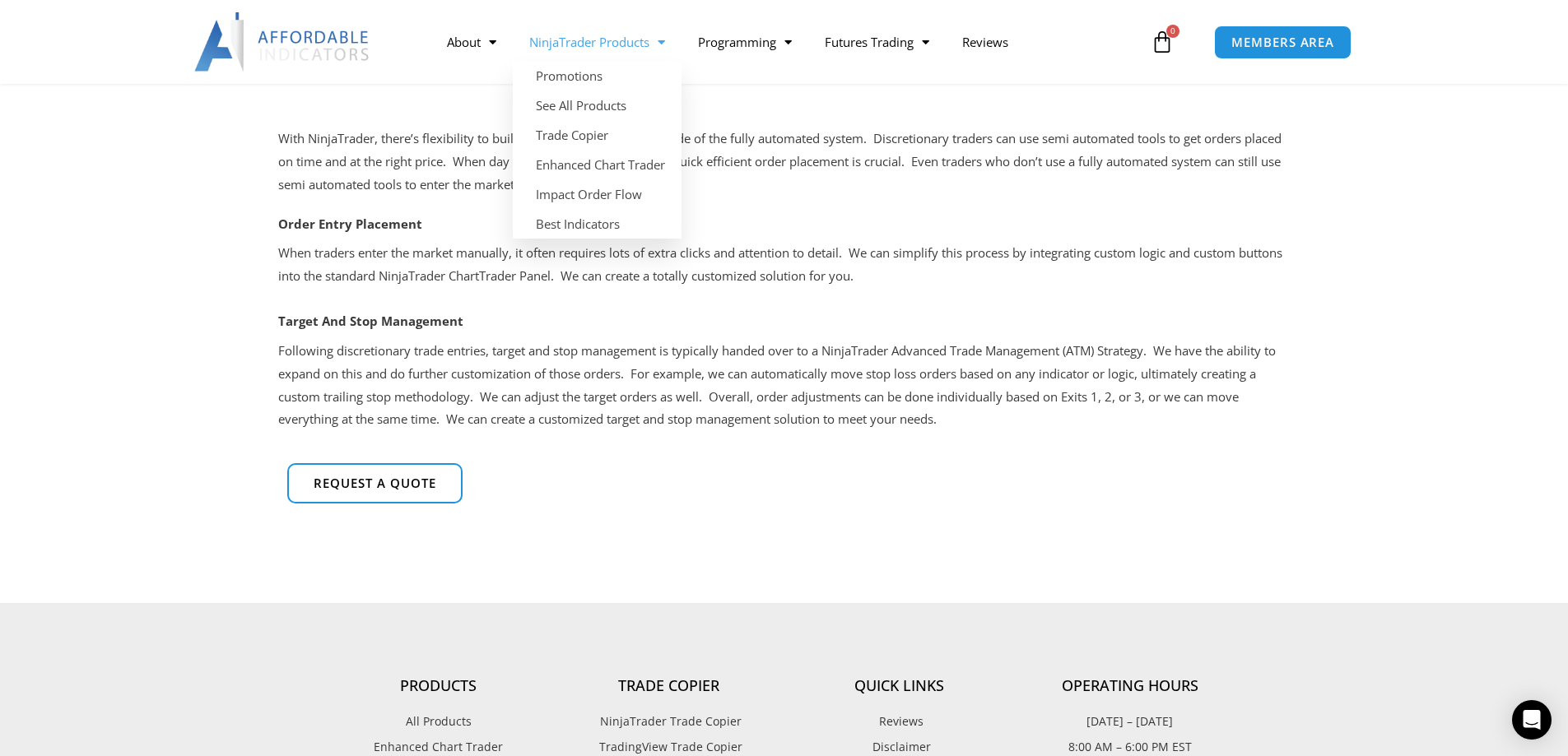
click at [567, 44] on link "NinjaTrader Products" at bounding box center [597, 41] width 169 height 38
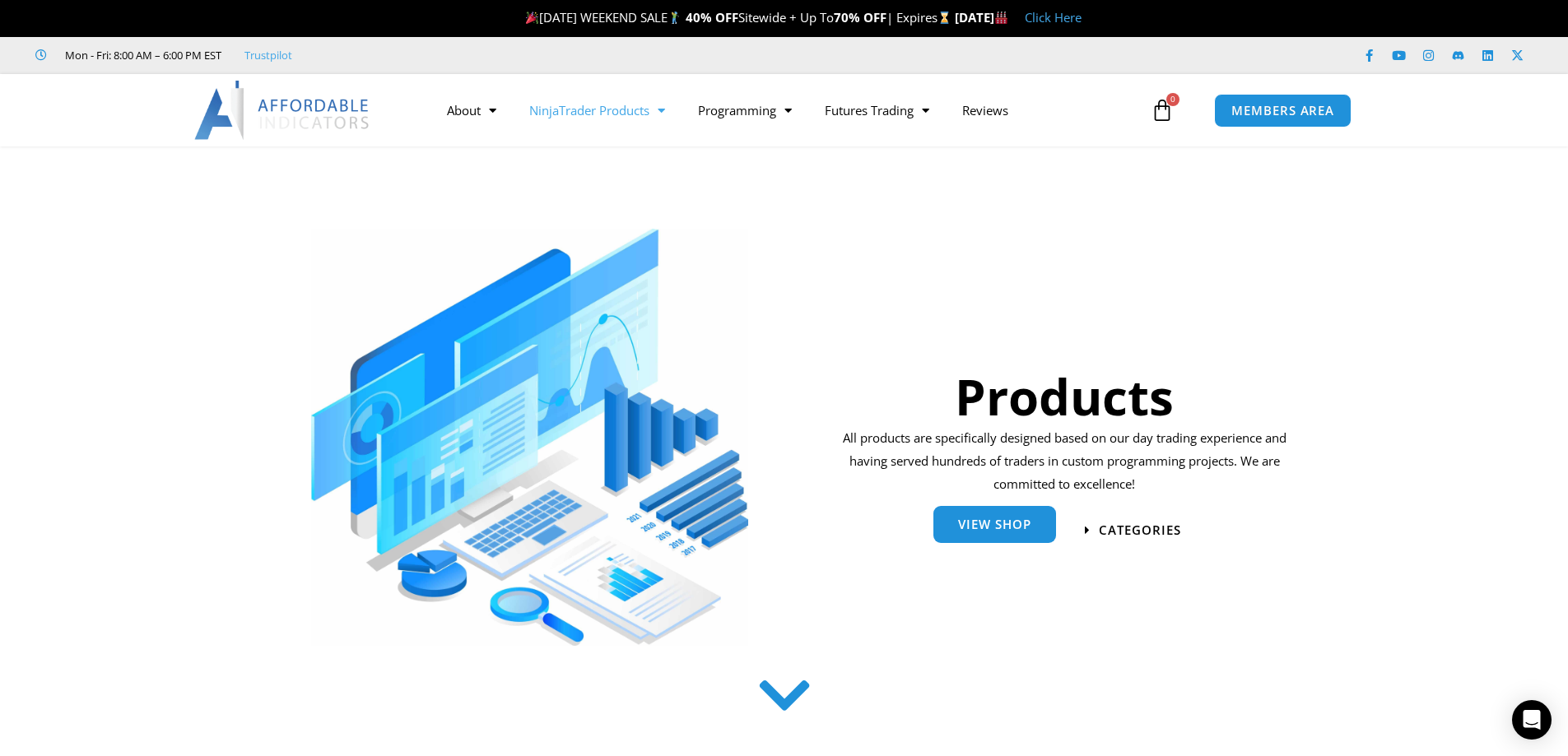
click at [982, 531] on span "View Shop" at bounding box center [994, 525] width 73 height 12
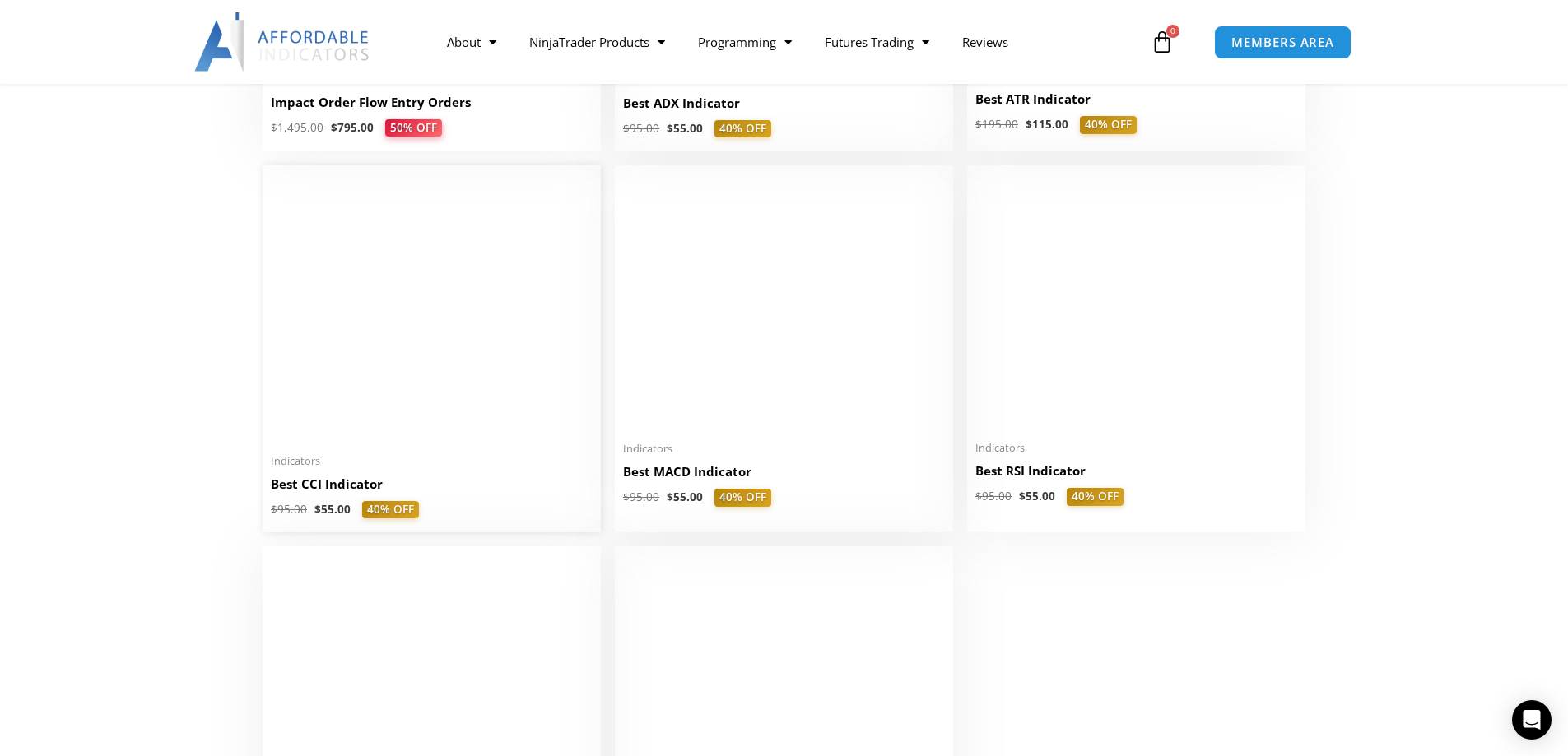
scroll to position [3045, 0]
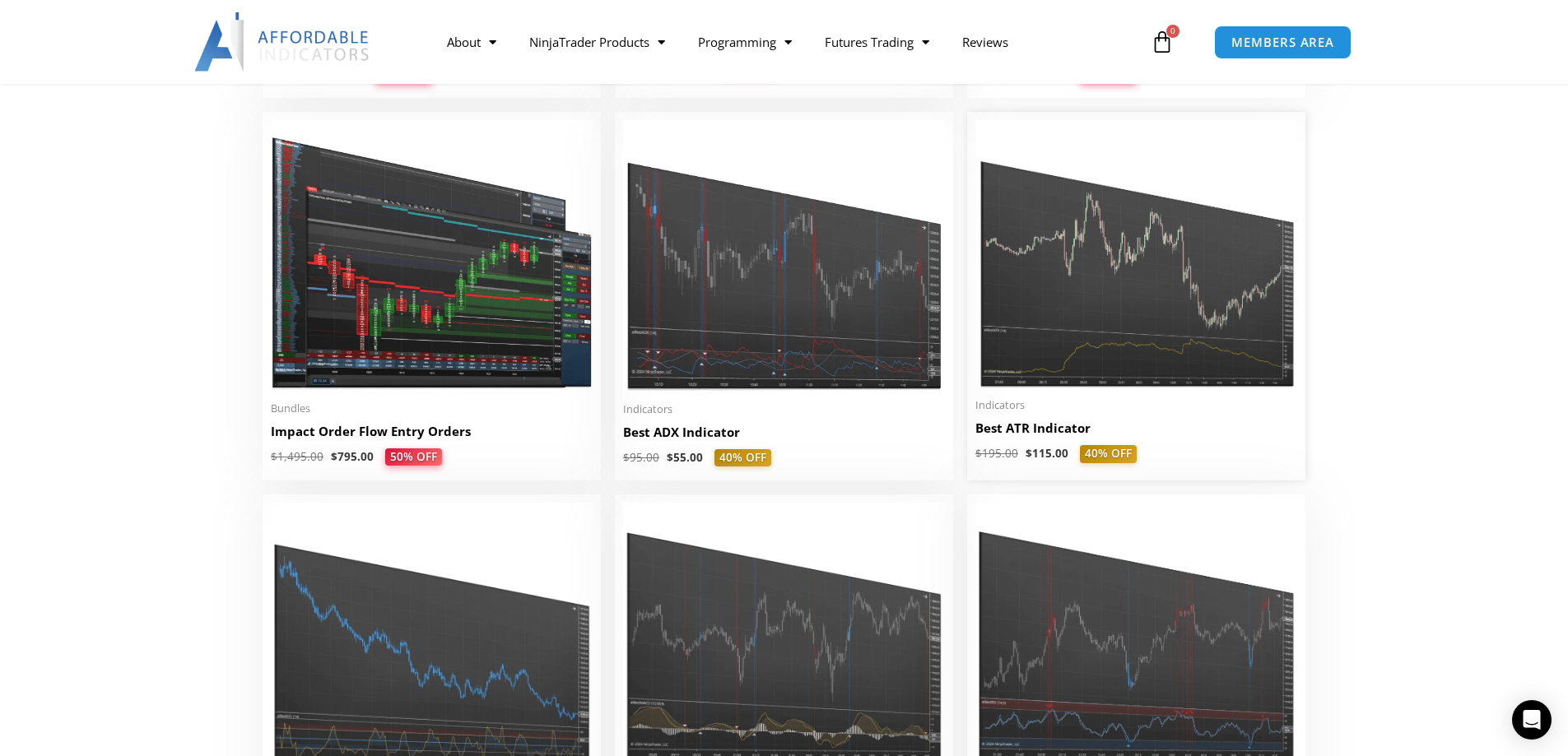
click at [994, 428] on h2 "Best ATR Indicator" at bounding box center [1136, 428] width 322 height 18
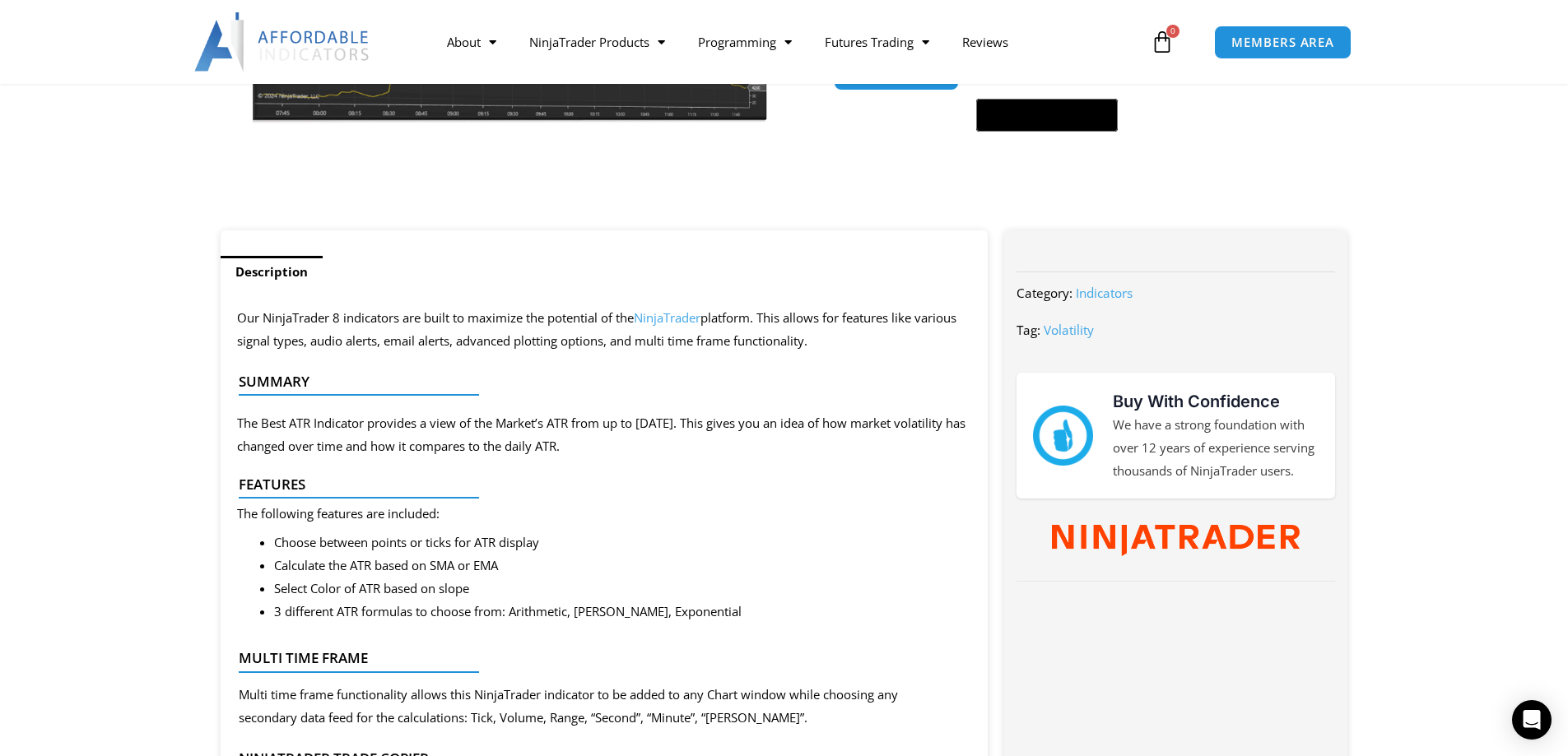
scroll to position [576, 0]
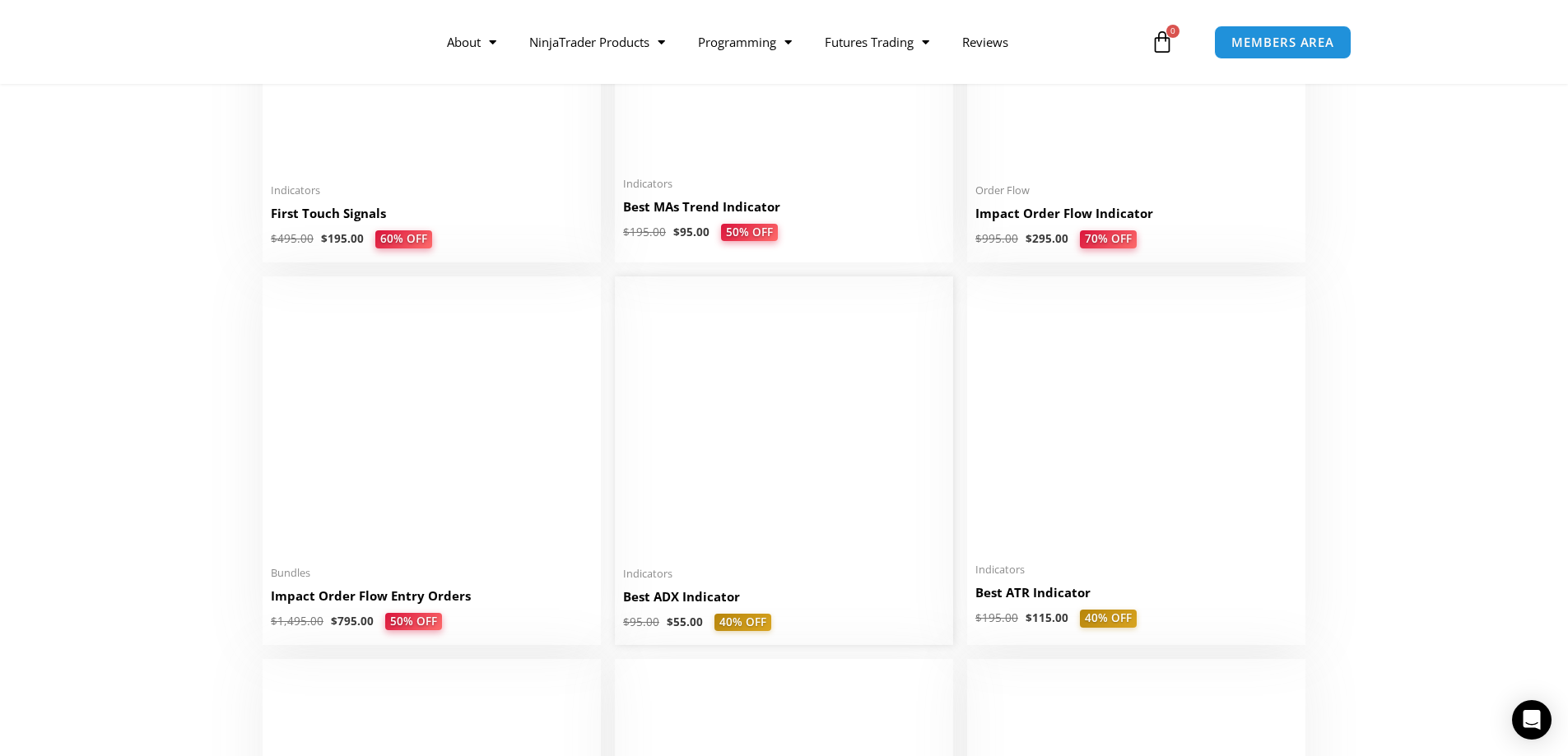
scroll to position [2634, 0]
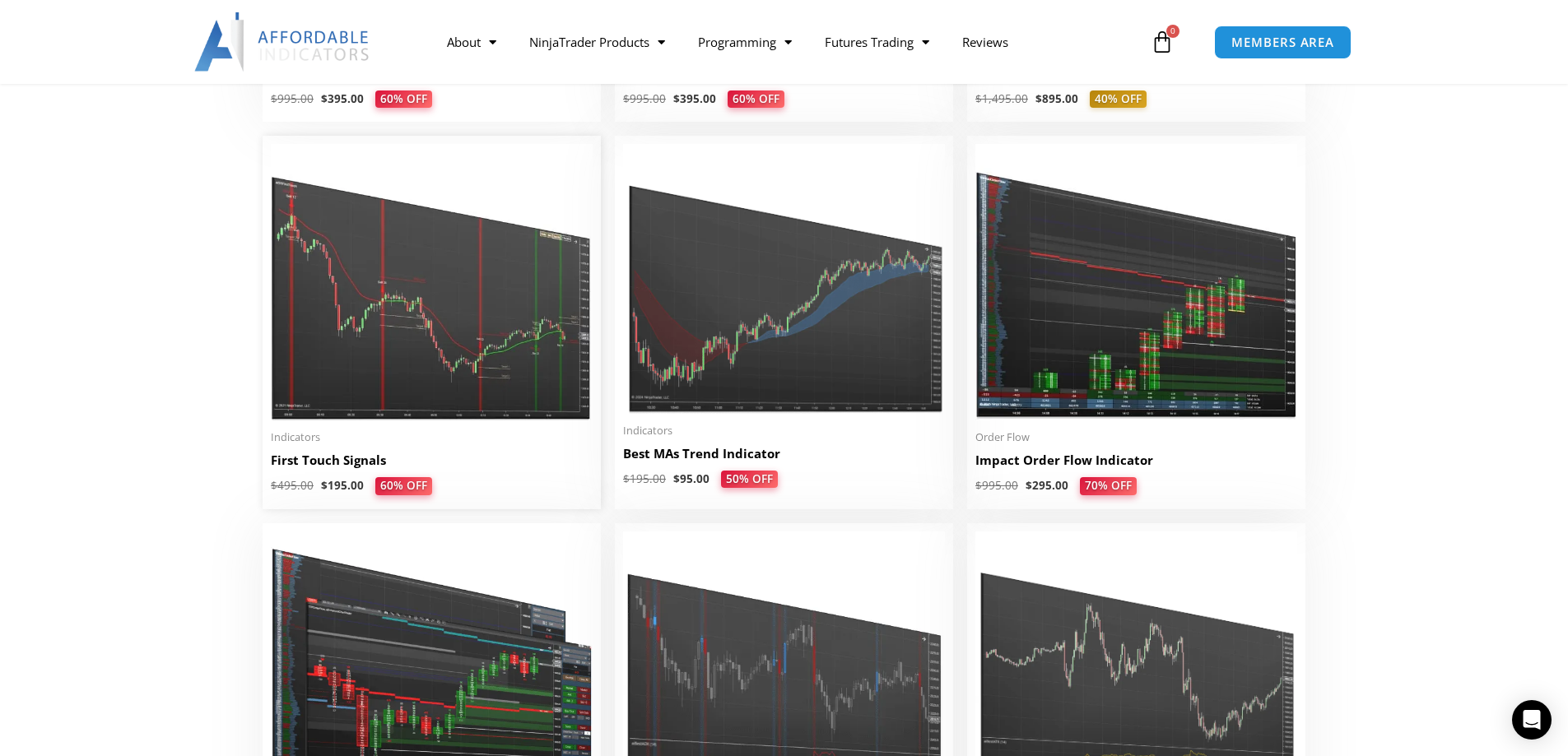
click at [431, 392] on img at bounding box center [431, 282] width 322 height 277
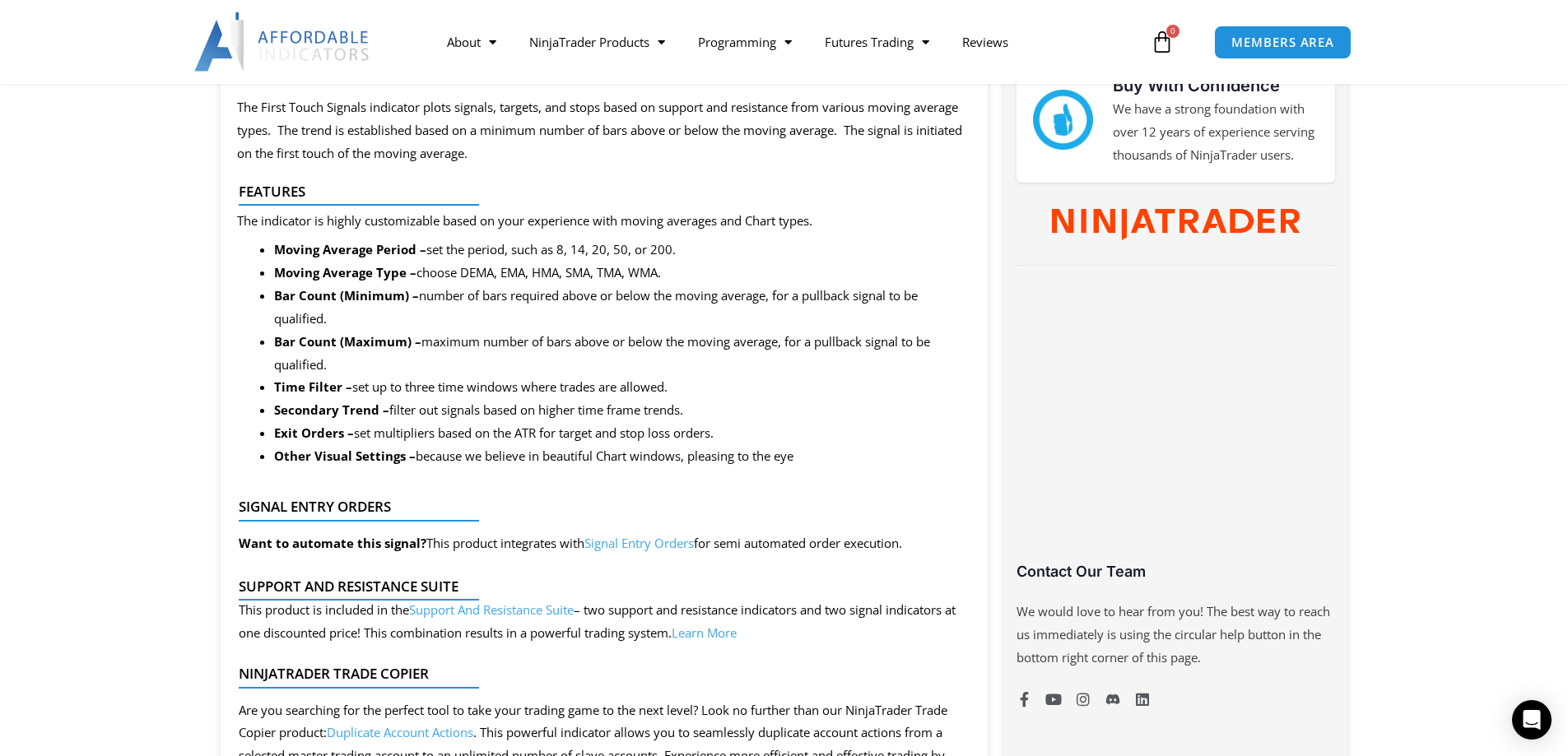
scroll to position [905, 0]
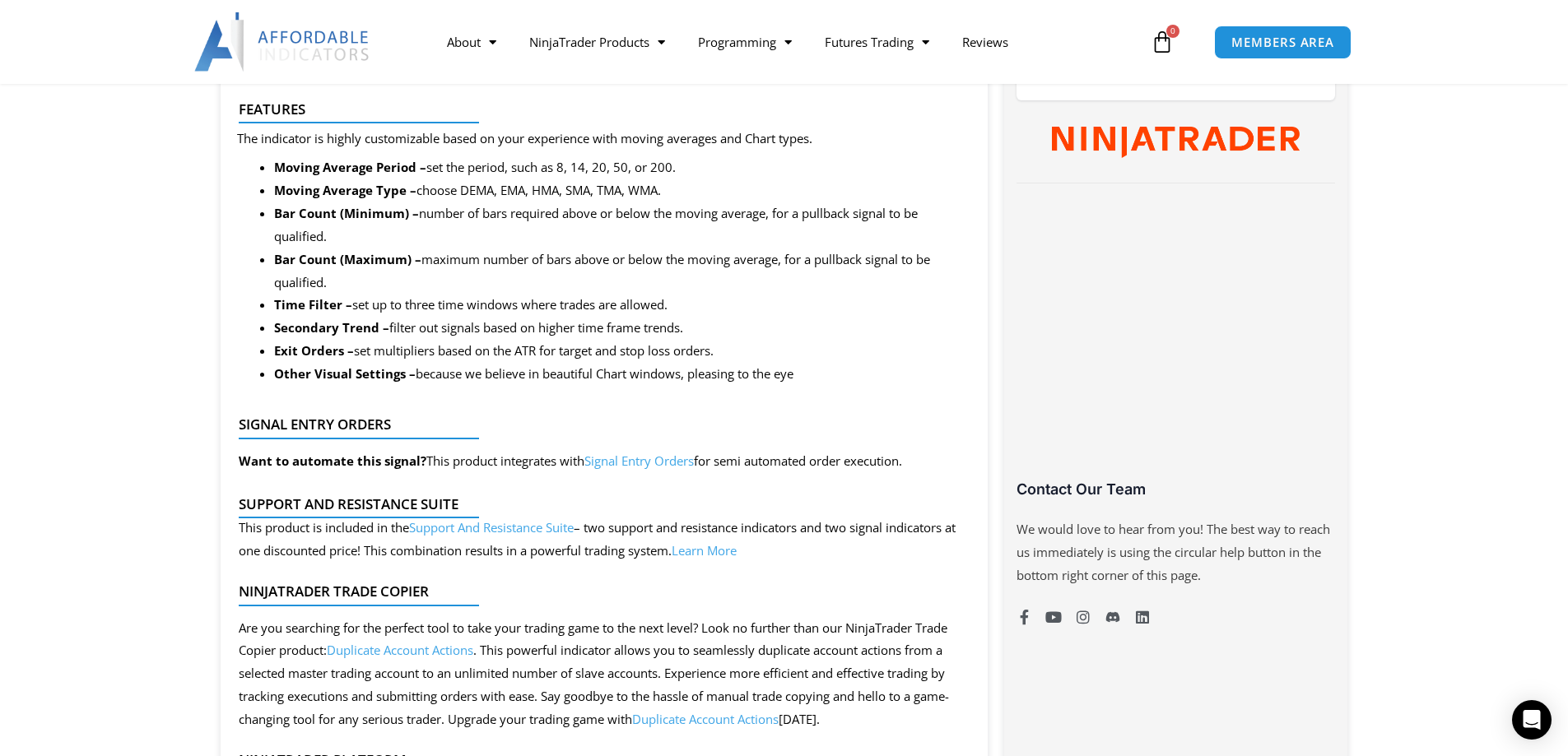
click at [664, 457] on link "Signal Entry Orders" at bounding box center [639, 461] width 110 height 17
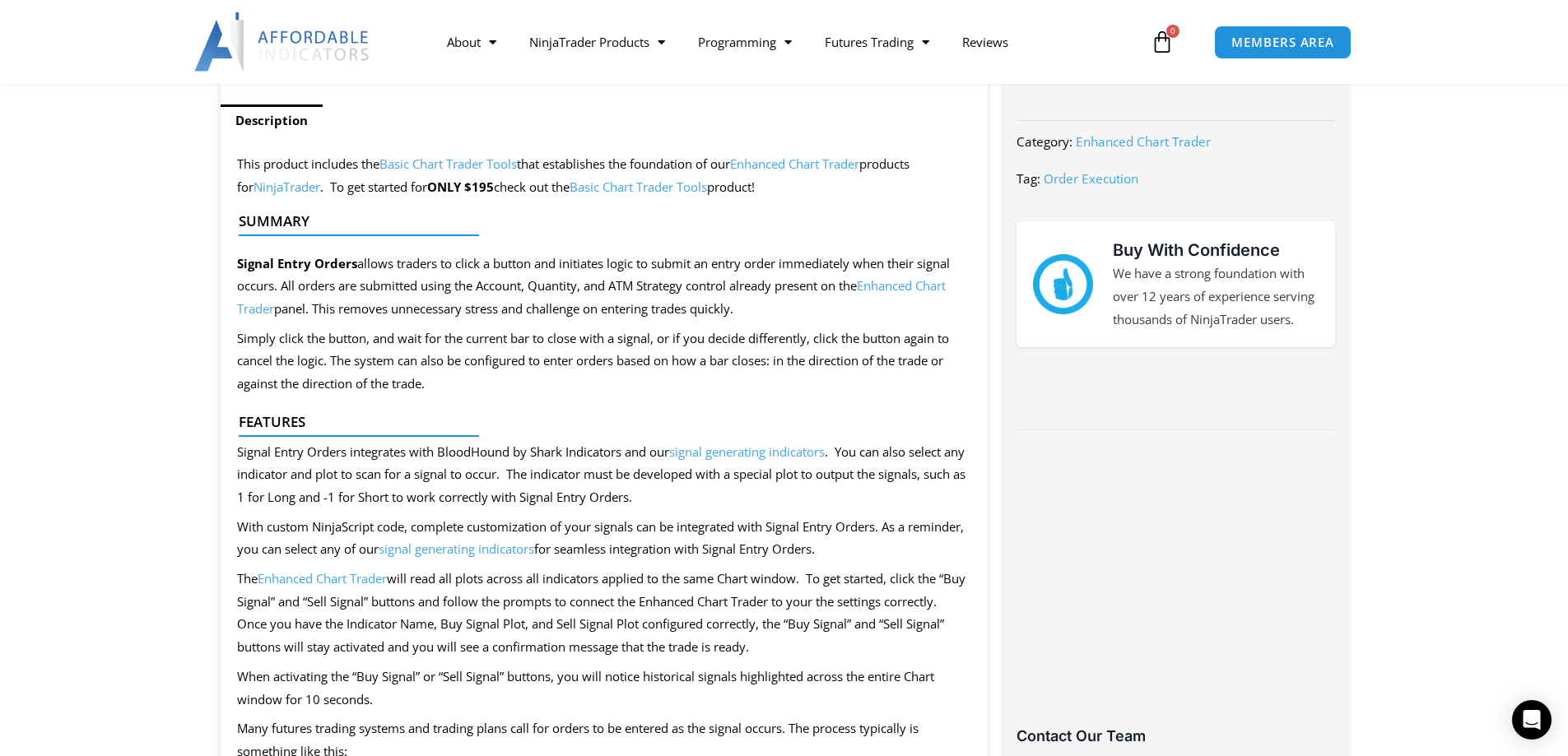
scroll to position [741, 0]
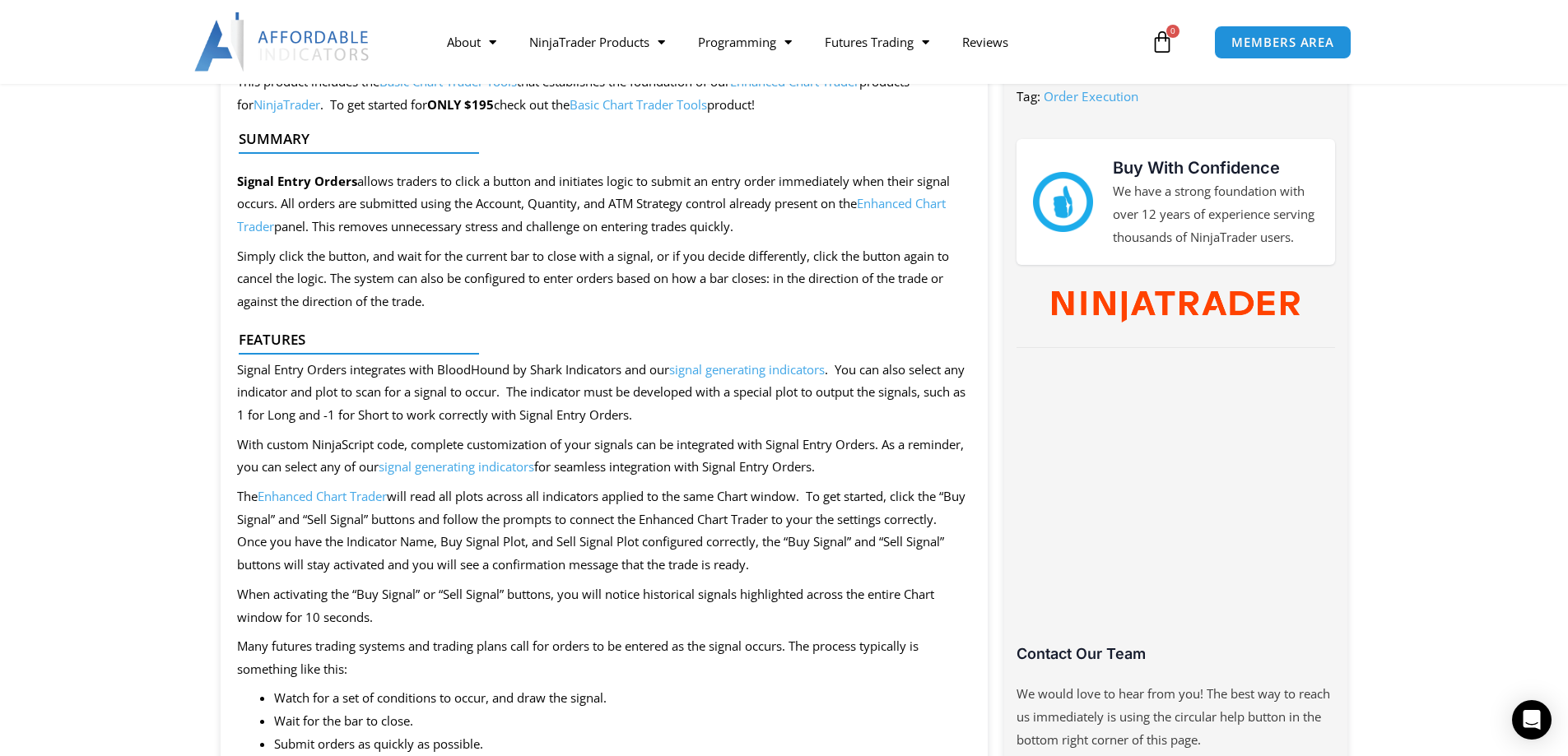
click at [465, 465] on link "signal generating indicators" at bounding box center [456, 466] width 155 height 17
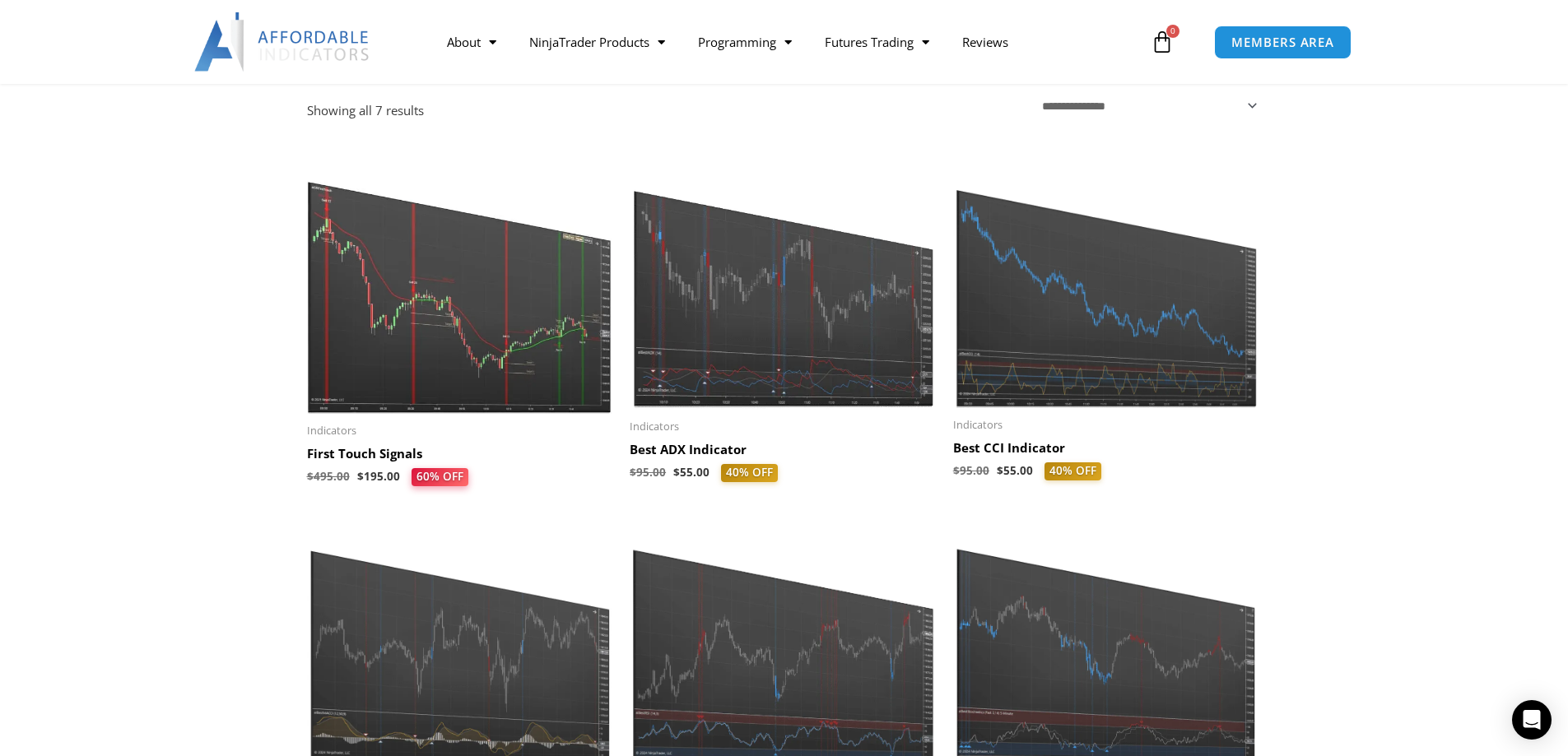
scroll to position [493, 0]
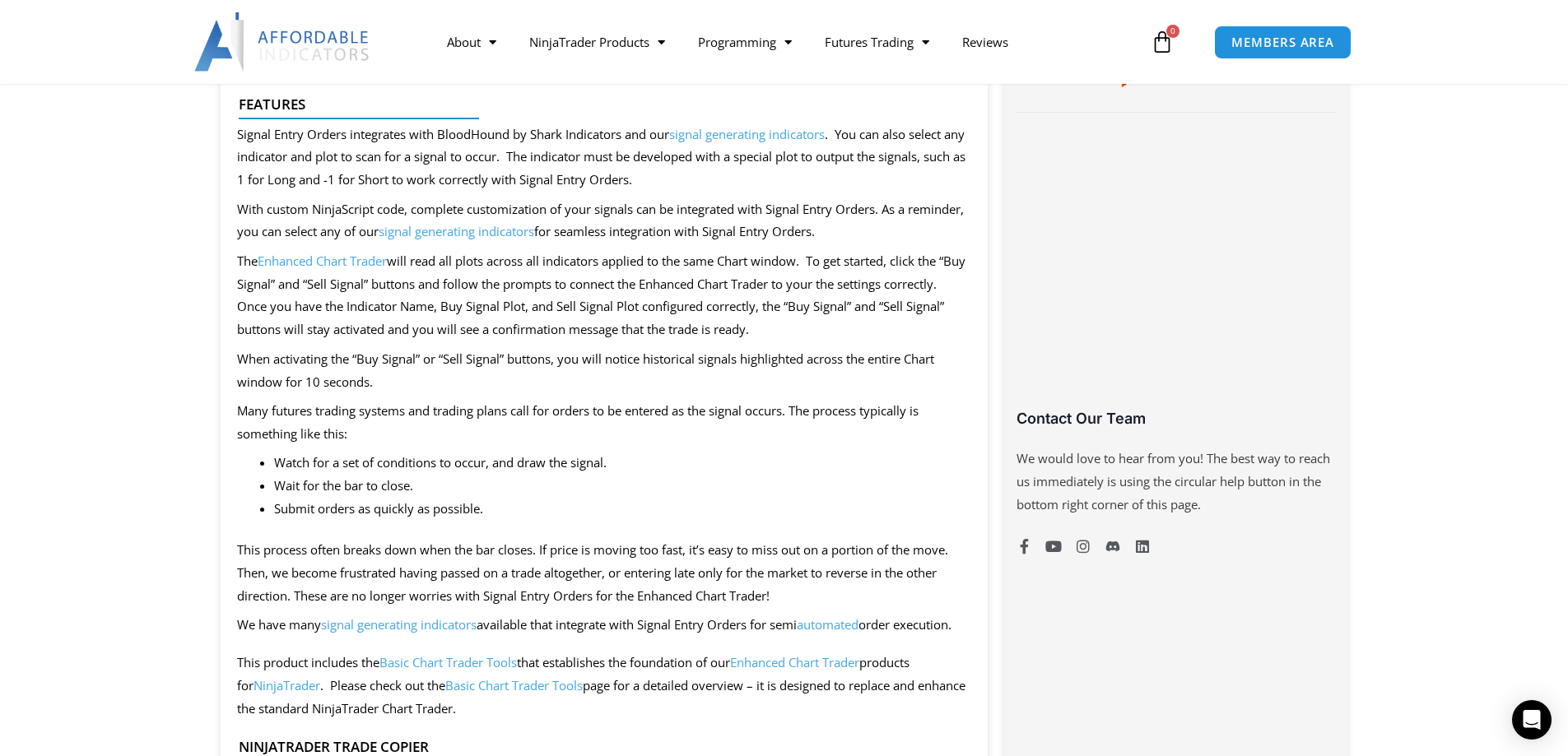
scroll to position [823, 0]
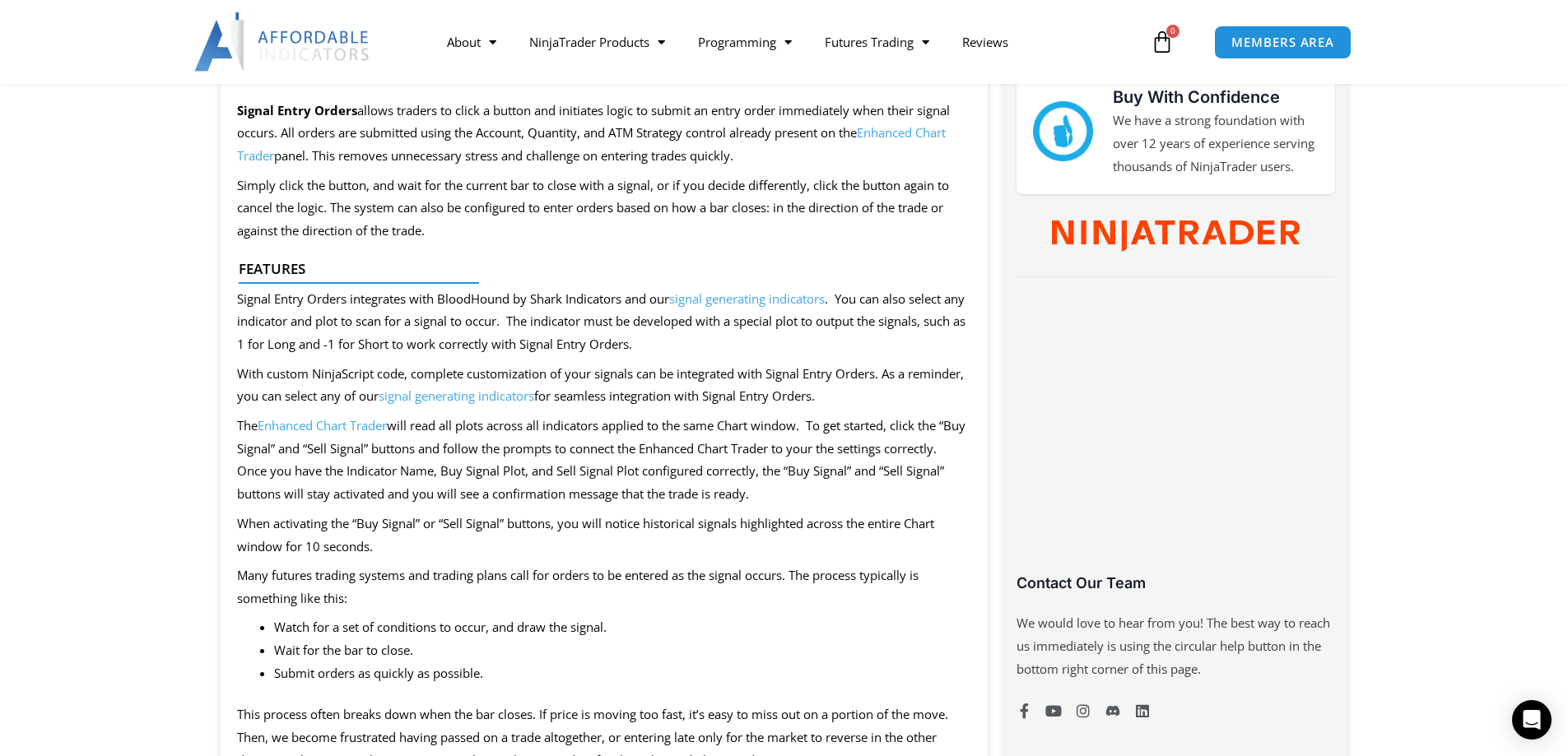
click at [739, 299] on div at bounding box center [598, 289] width 718 height 22
click at [737, 298] on div at bounding box center [598, 289] width 718 height 22
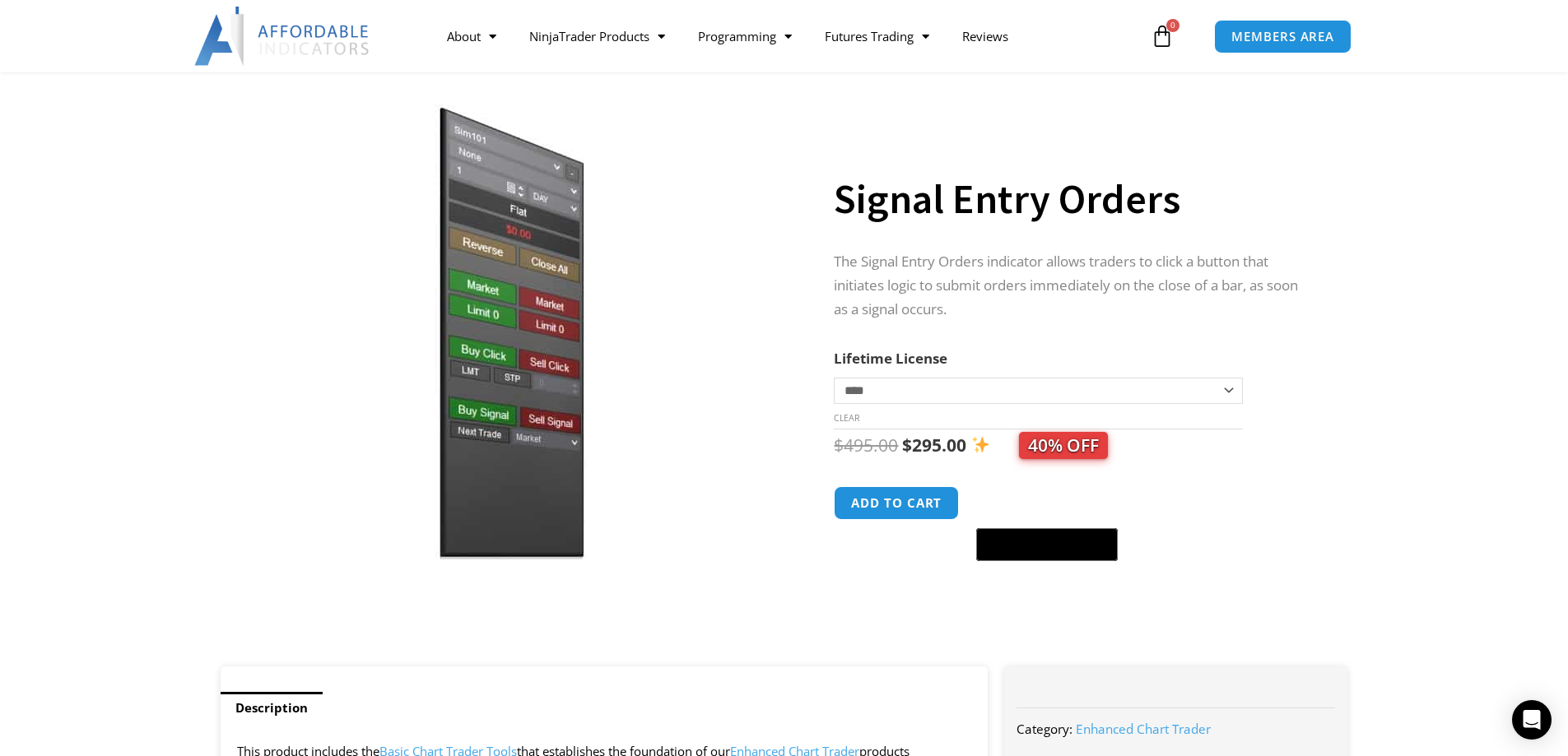
scroll to position [0, 0]
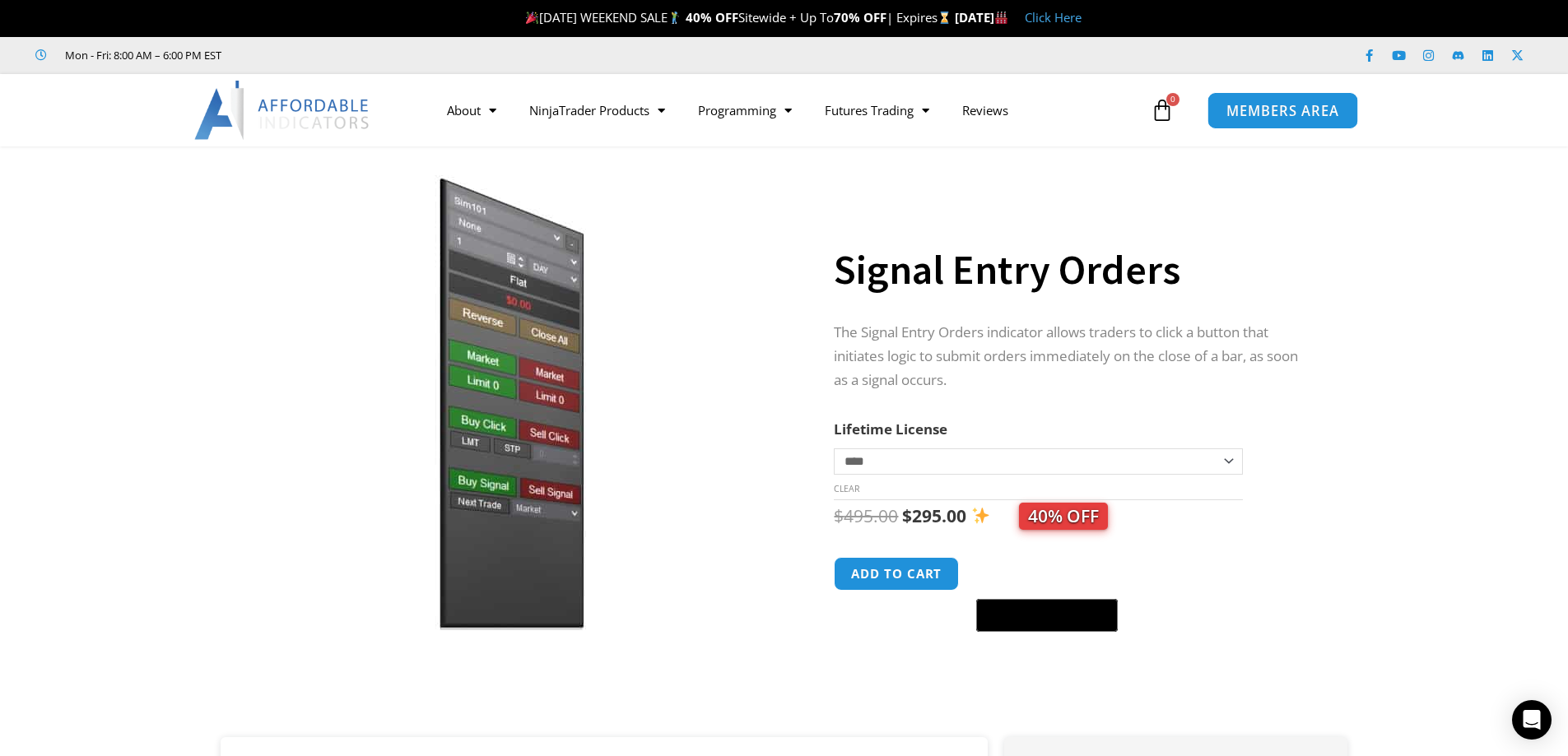
click at [1278, 118] on span "MEMBERS AREA" at bounding box center [1283, 111] width 112 height 14
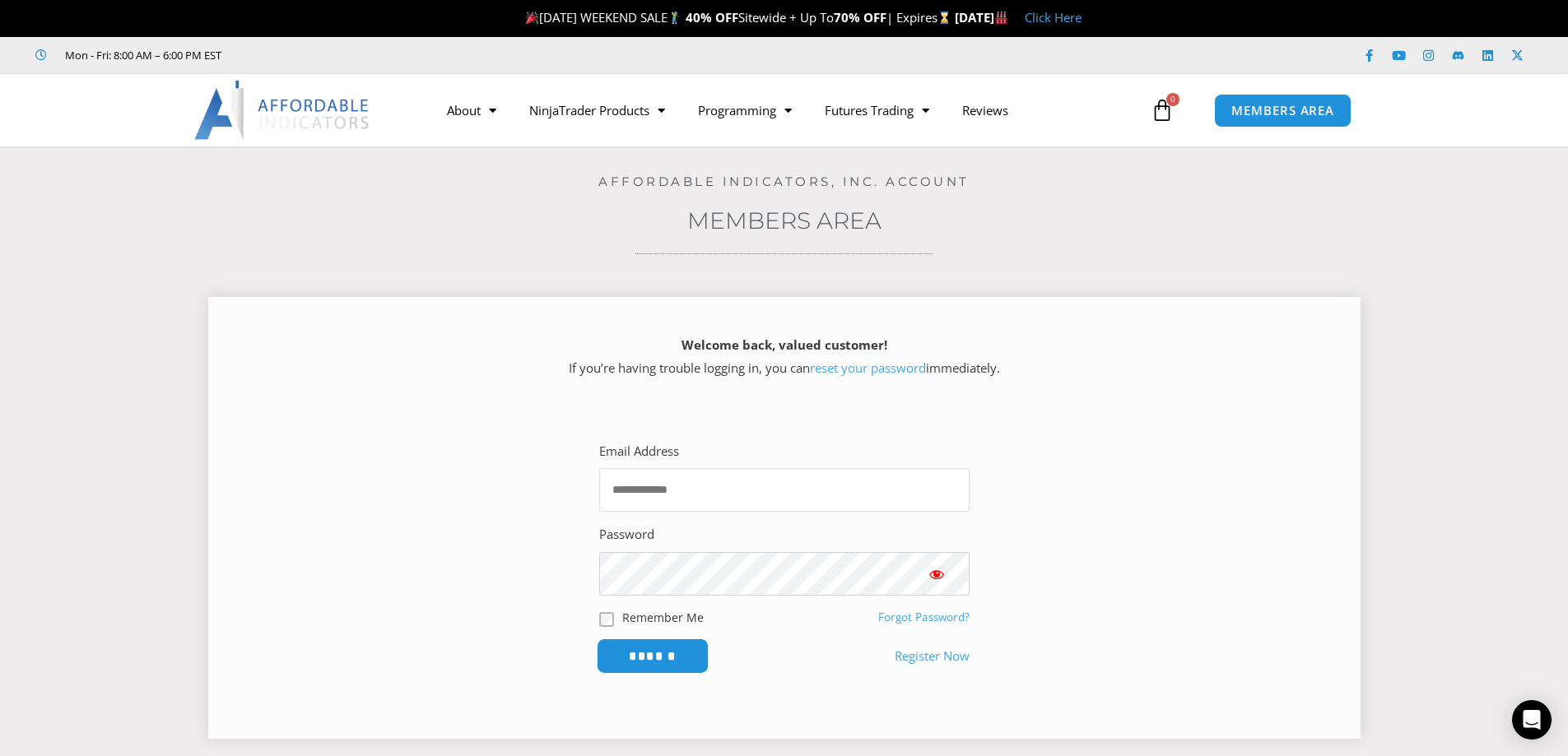
type input "**********"
click at [658, 653] on input "******" at bounding box center [652, 656] width 112 height 35
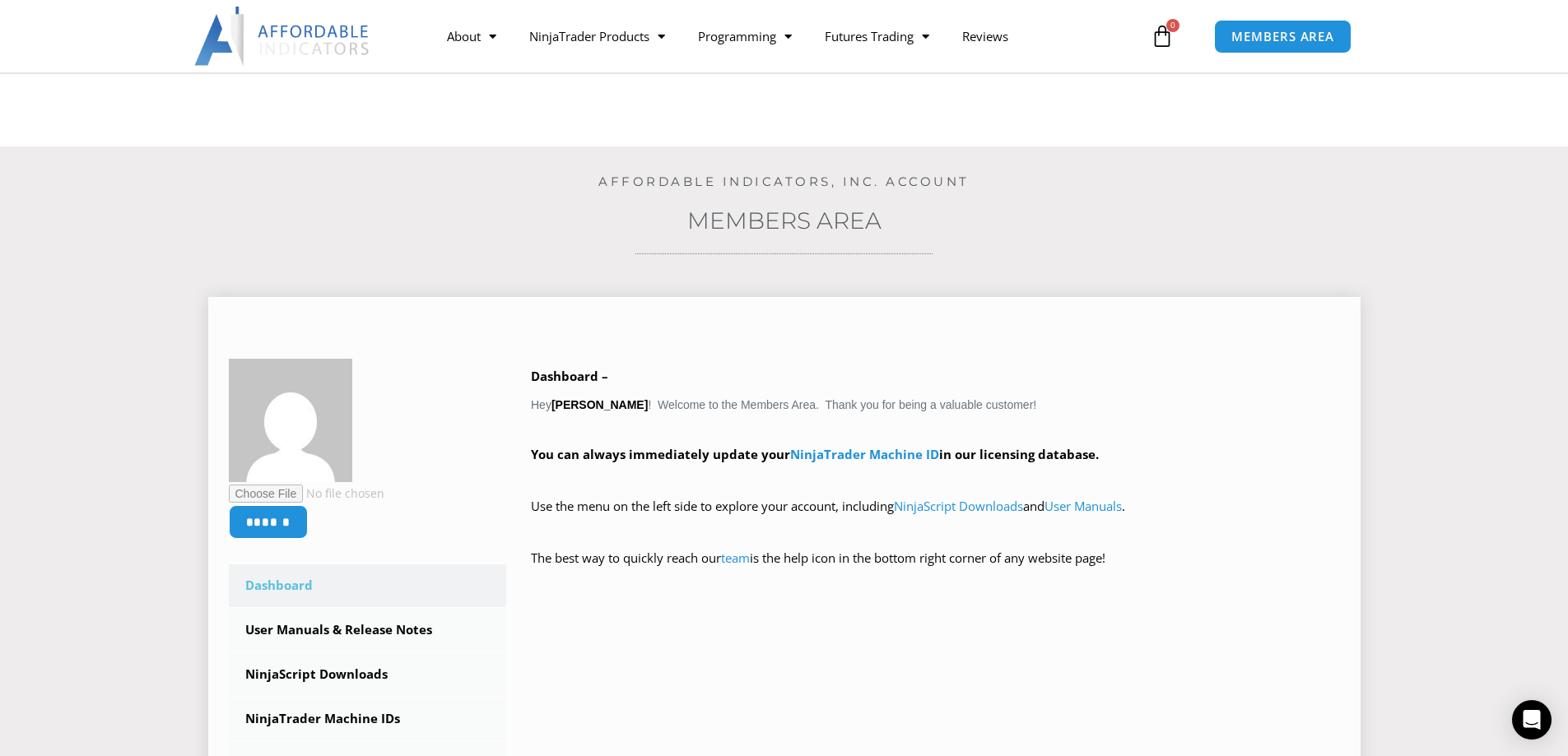
scroll to position [247, 0]
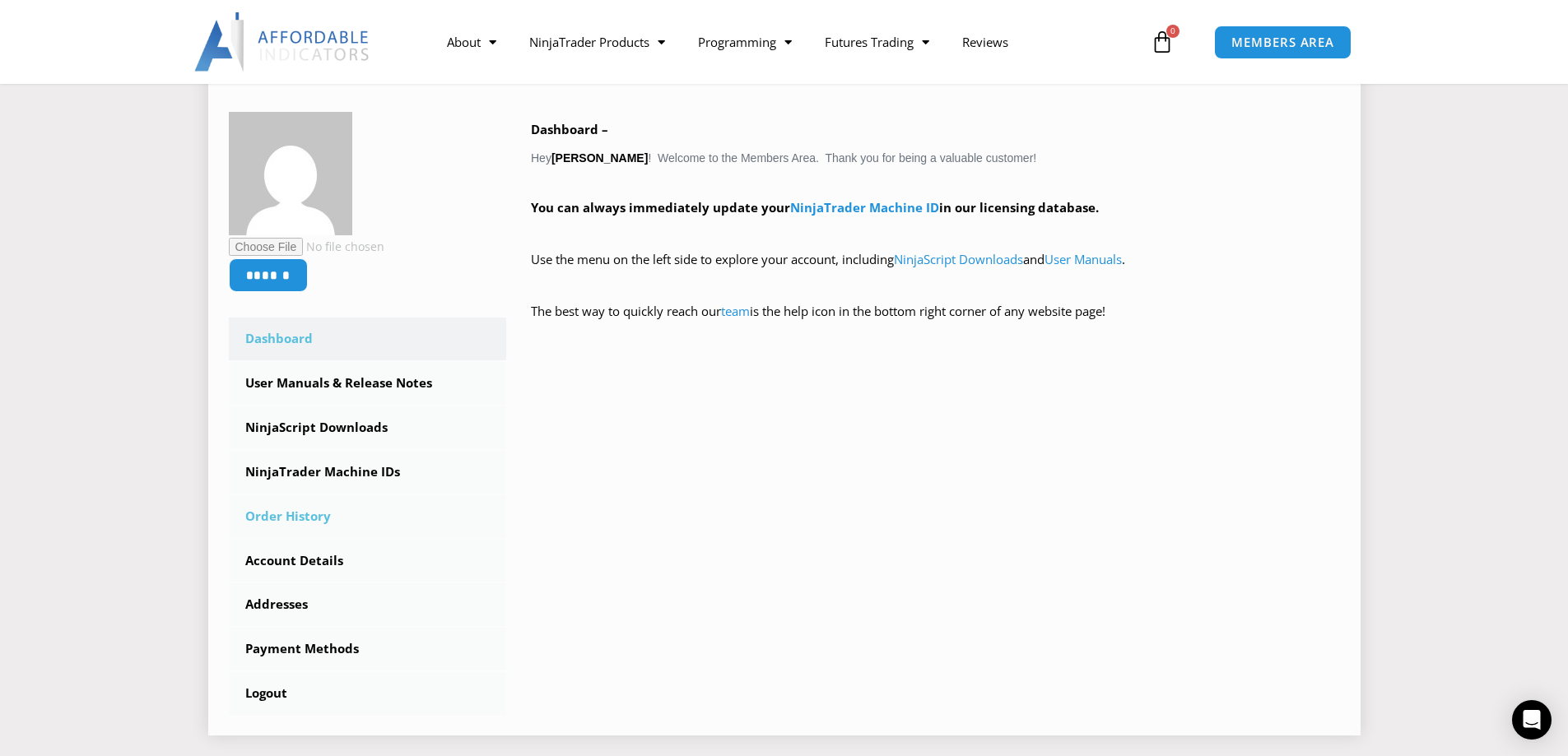
click at [302, 510] on link "Order History" at bounding box center [368, 516] width 278 height 43
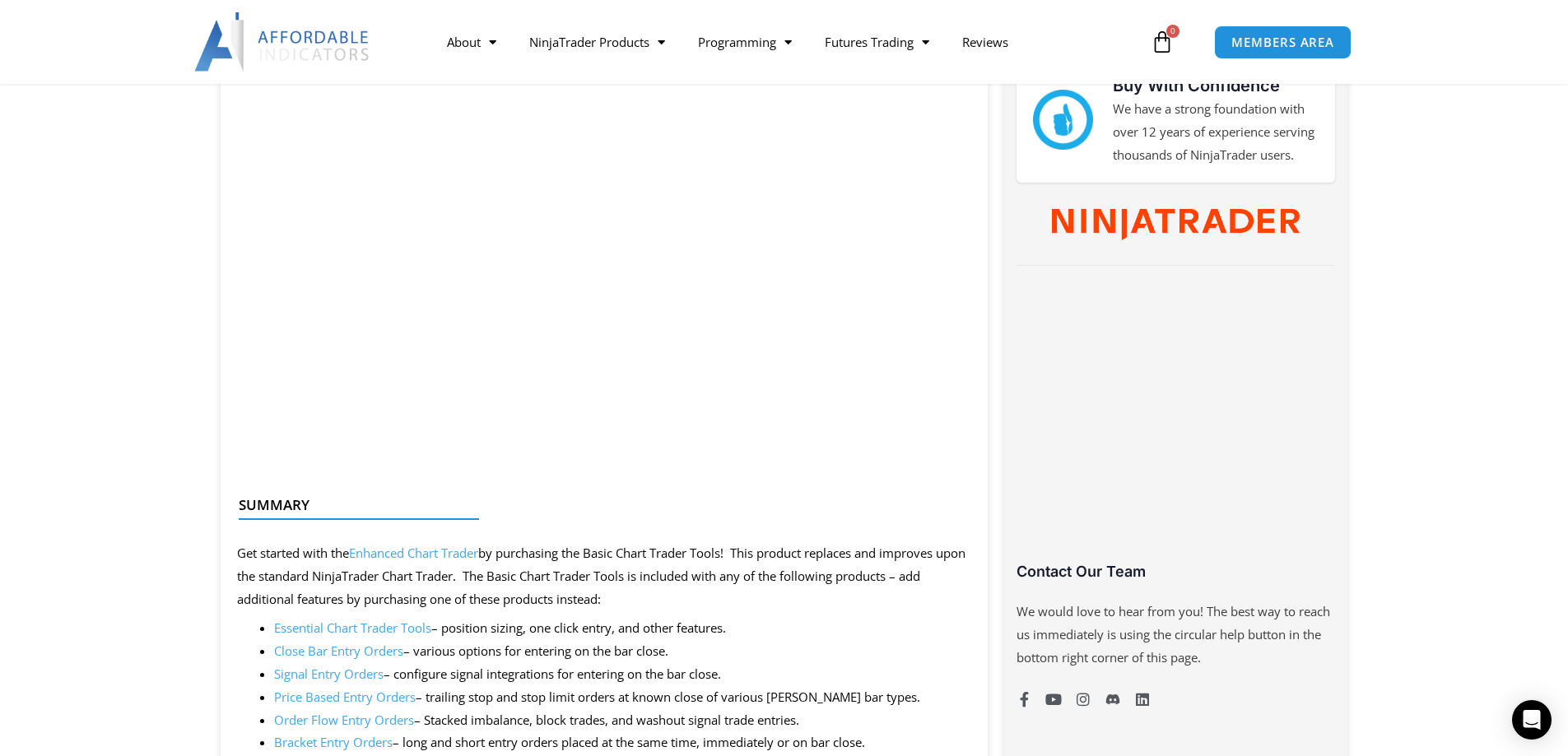
scroll to position [1152, 0]
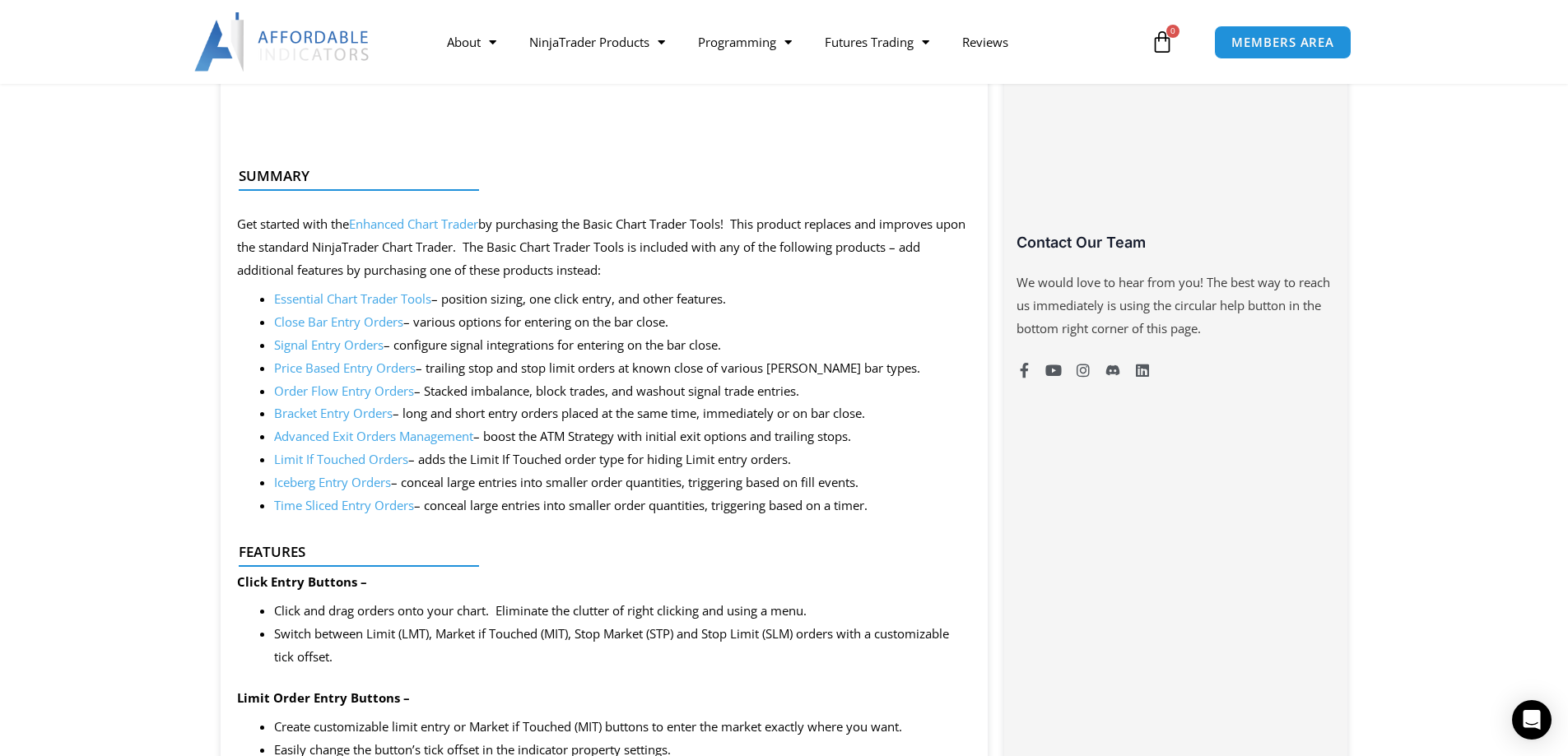
click at [351, 349] on link "Signal Entry Orders" at bounding box center [328, 344] width 110 height 17
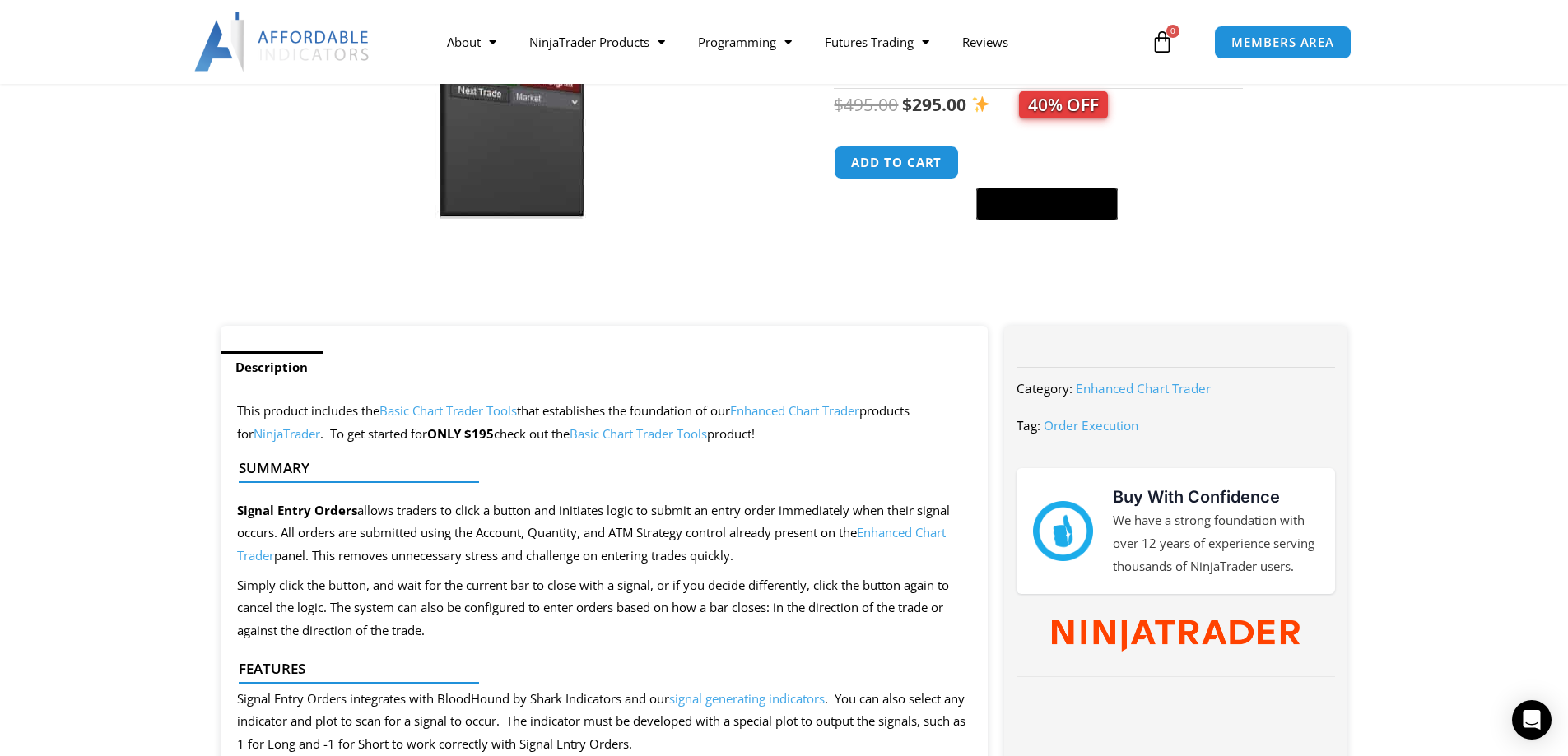
scroll to position [329, 0]
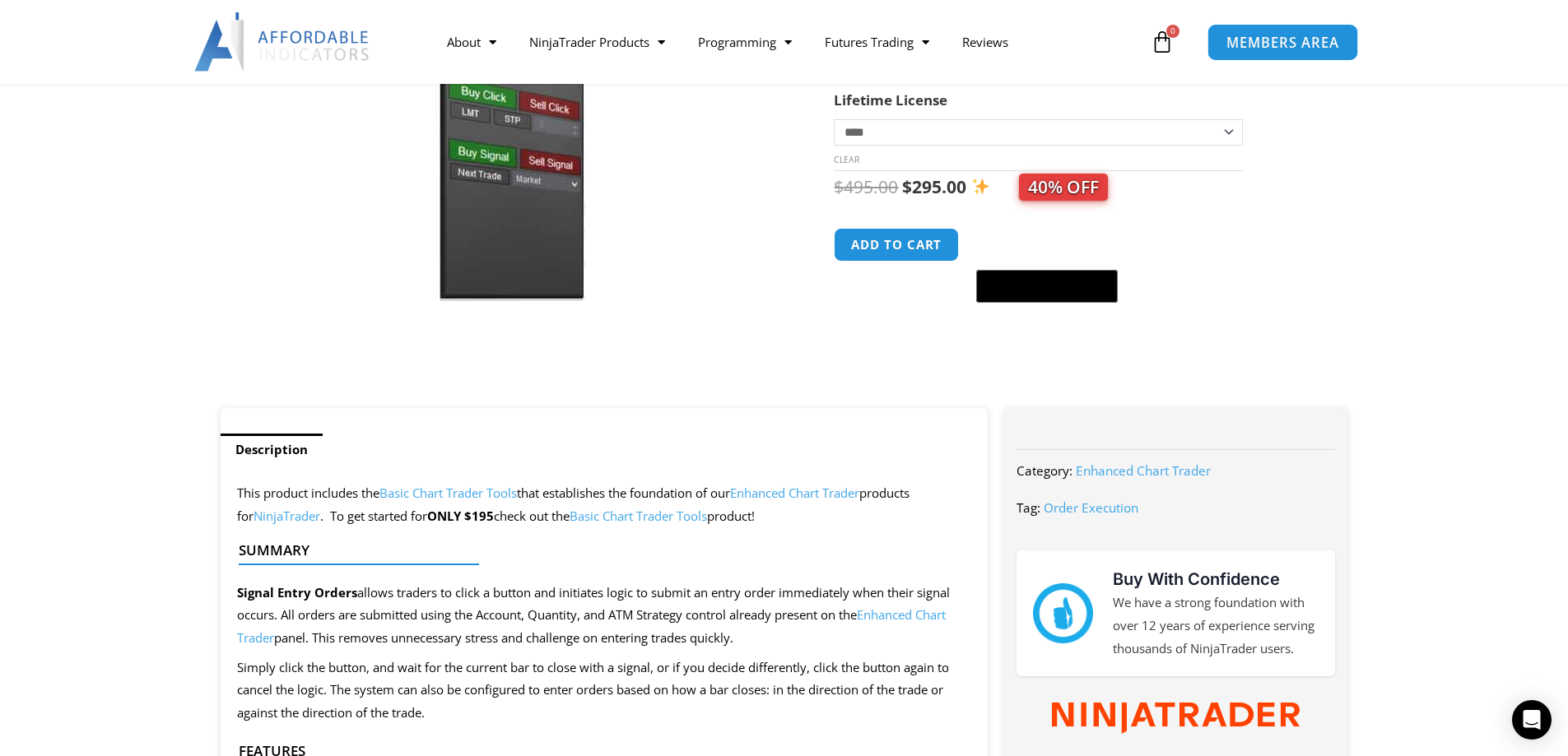
click at [1276, 45] on span "MEMBERS AREA" at bounding box center [1283, 42] width 112 height 14
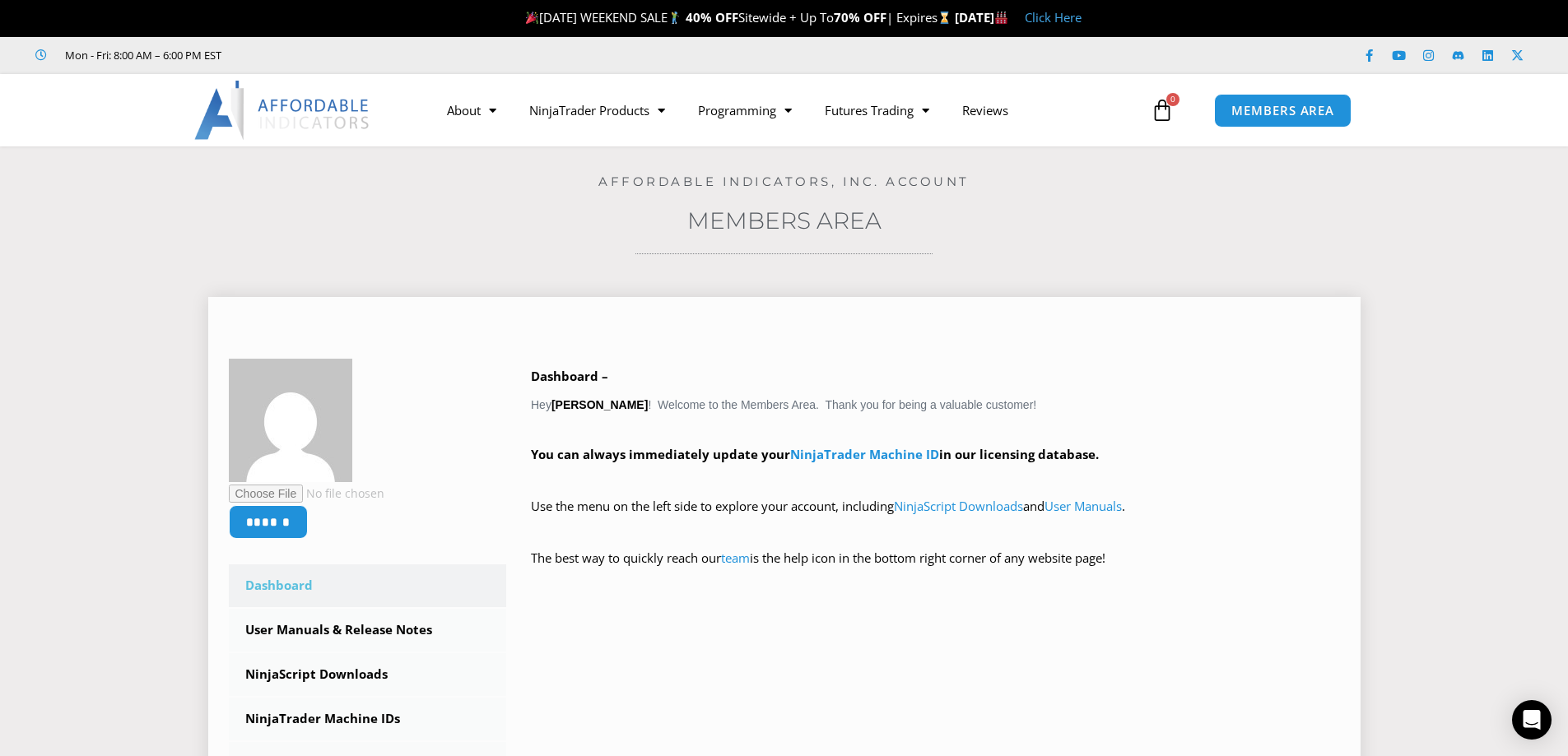
scroll to position [83, 0]
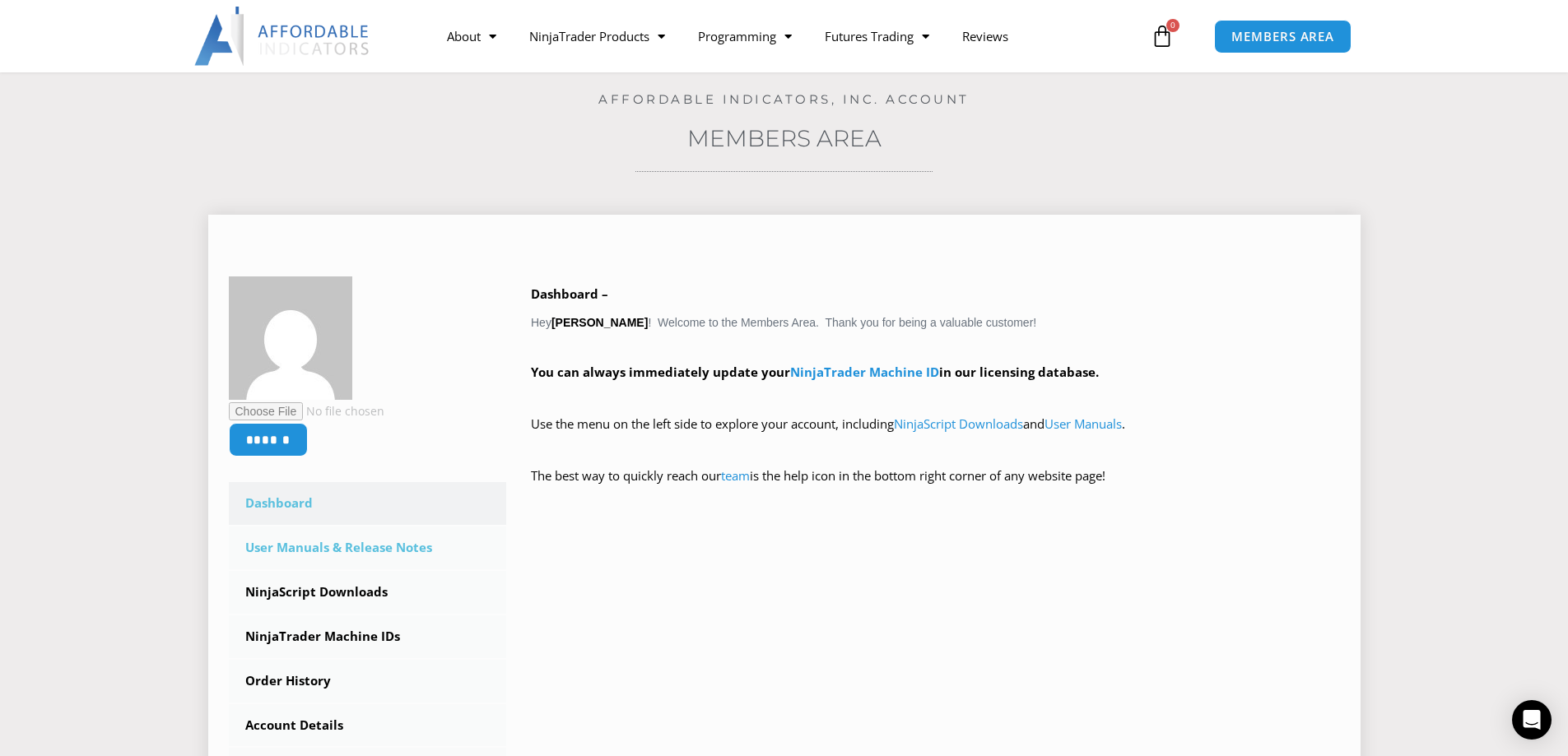
click at [387, 549] on link "User Manuals & Release Notes" at bounding box center [368, 548] width 278 height 43
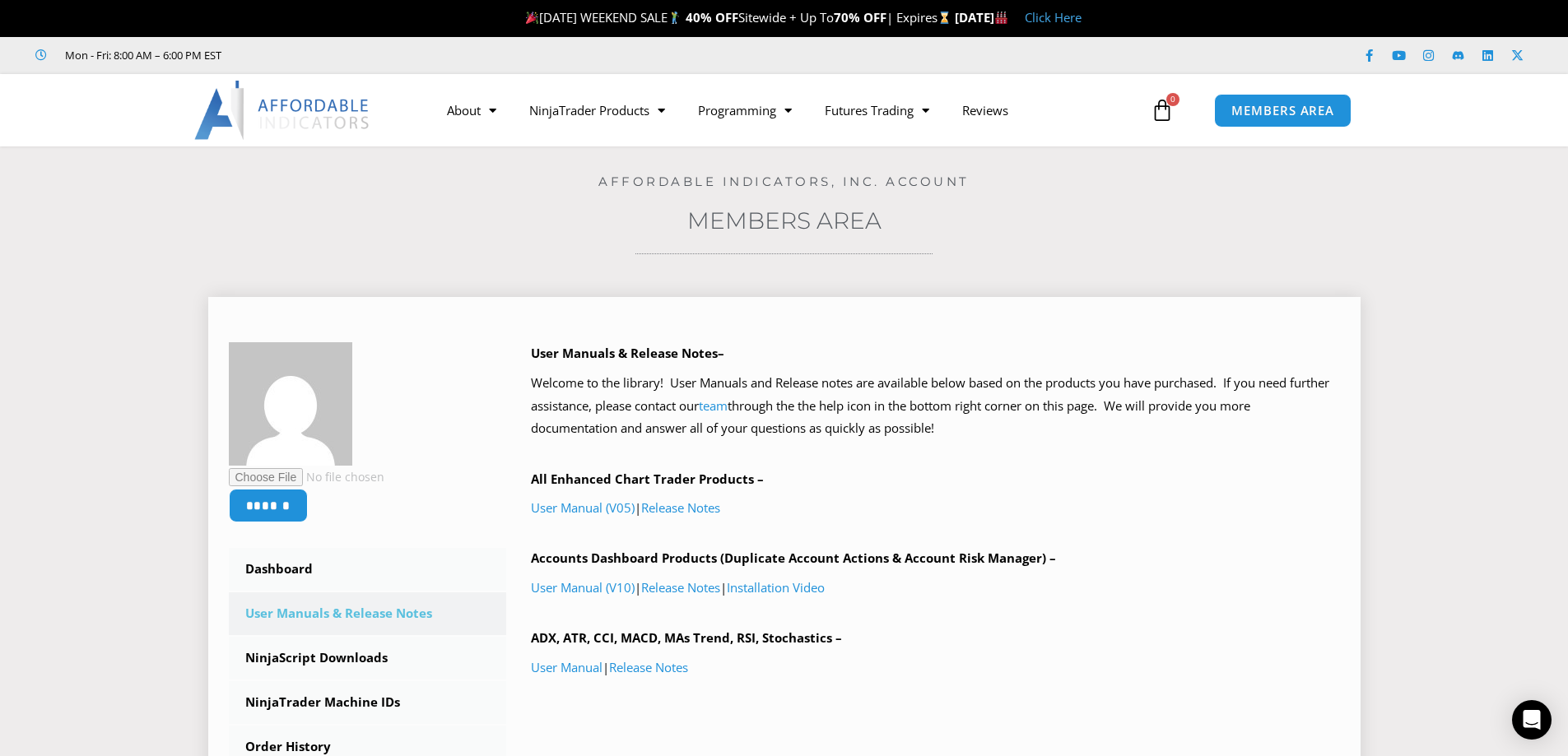
scroll to position [164, 0]
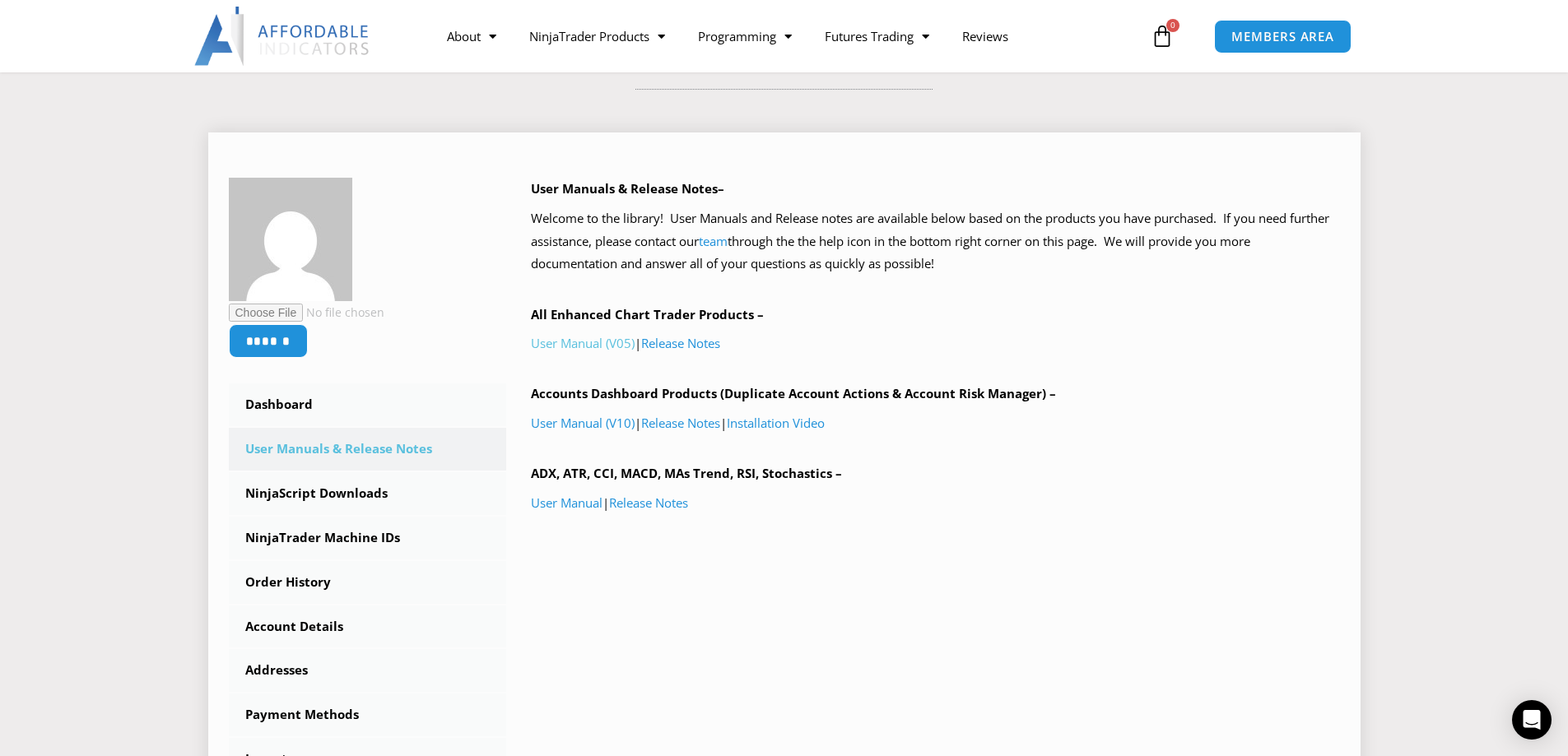
click at [556, 349] on link "User Manual (V05)" at bounding box center [583, 343] width 104 height 17
click at [582, 508] on link "User Manual" at bounding box center [567, 502] width 72 height 17
